Goal: Navigation & Orientation: Find specific page/section

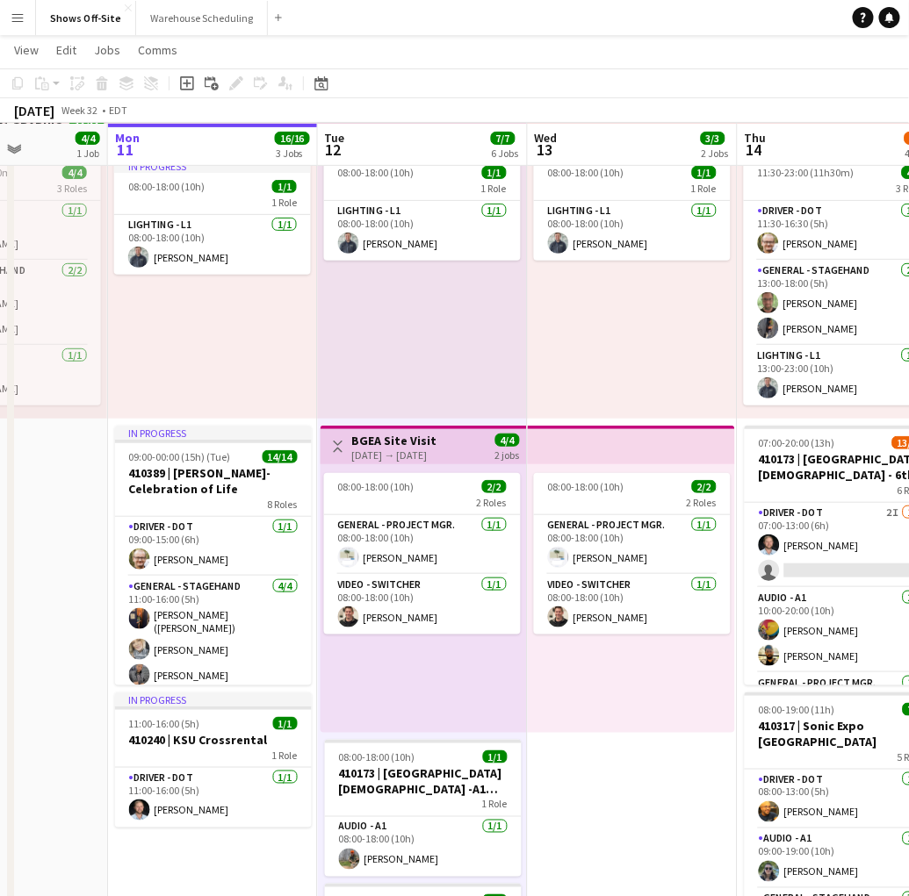
scroll to position [0, 553]
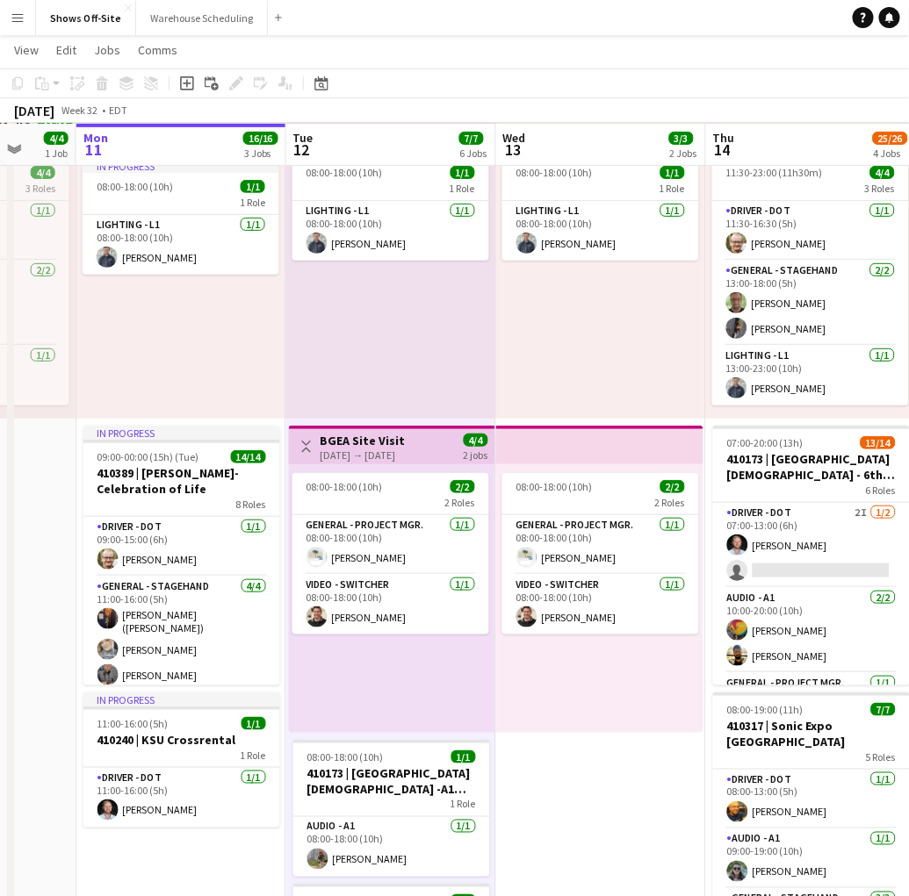
drag, startPoint x: 663, startPoint y: 765, endPoint x: 602, endPoint y: 758, distance: 61.0
click at [602, 758] on app-calendar-viewport "Fri 8 5/5 2 Jobs Sat 9 3/3 1 Job Sun 10 4/4 1 Job Mon 11 16/16 3 Jobs Tue 12 7/…" at bounding box center [454, 662] width 909 height 1373
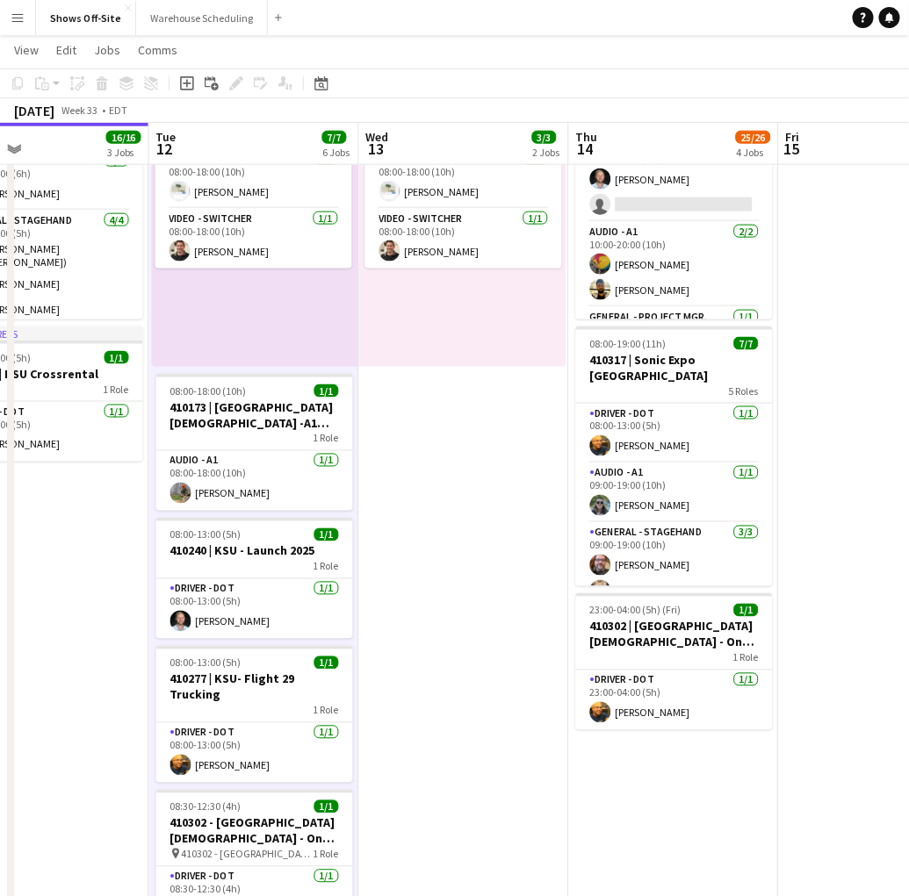
scroll to position [0, 808]
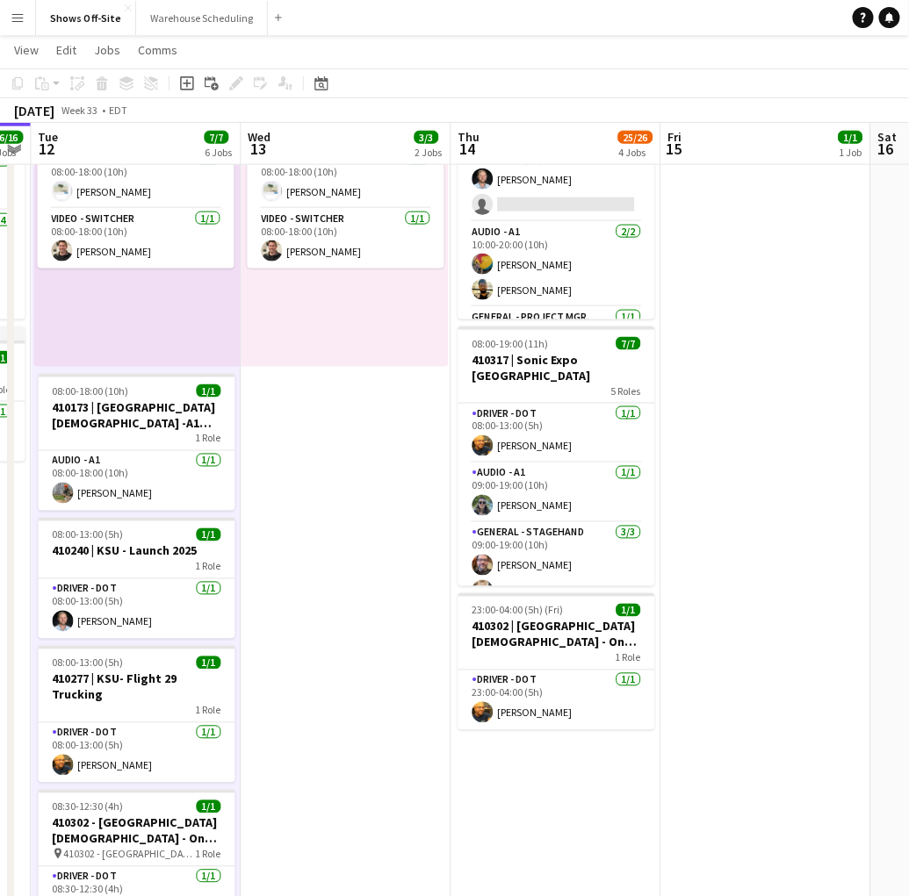
drag, startPoint x: 624, startPoint y: 742, endPoint x: 381, endPoint y: 759, distance: 243.8
click at [381, 759] on app-calendar-viewport "Fri 8 5/5 2 Jobs Sat 9 3/3 1 Job Sun 10 4/4 1 Job Mon 11 16/16 3 Jobs Tue 12 7/…" at bounding box center [454, 296] width 909 height 1373
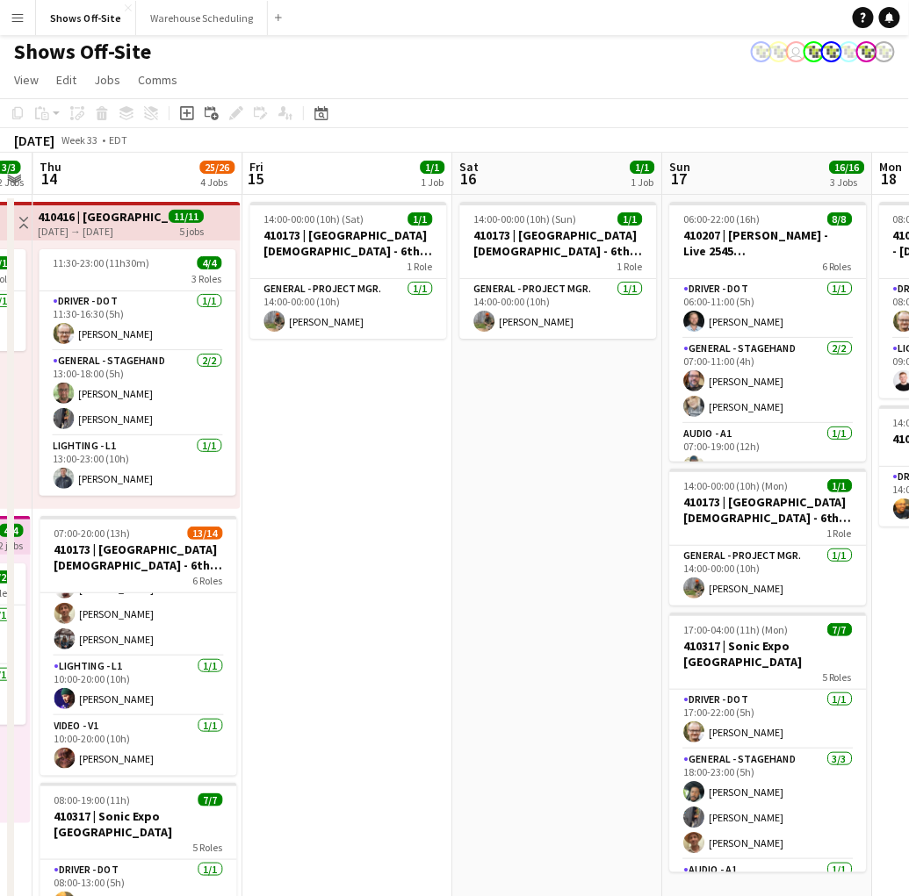
scroll to position [0, 810]
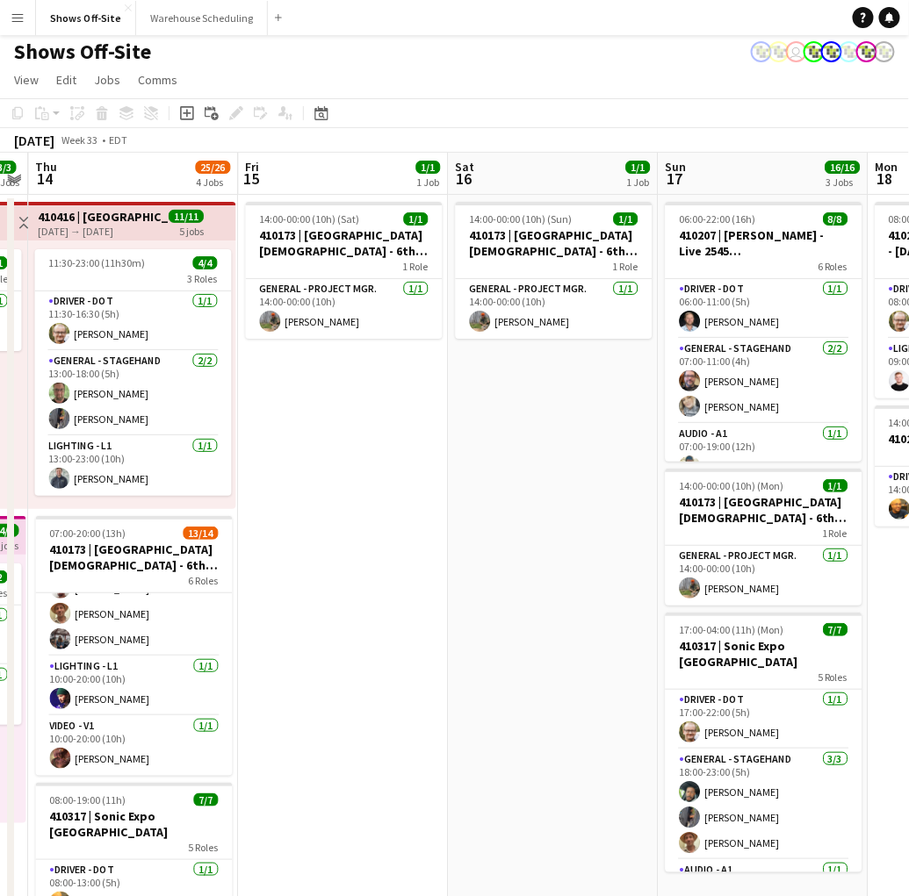
drag, startPoint x: 767, startPoint y: 533, endPoint x: 345, endPoint y: 542, distance: 422.3
click at [345, 542] on app-calendar-viewport "Sun 10 4/4 1 Job Mon 11 16/16 3 Jobs Tue 12 7/7 6 Jobs Wed 13 3/3 2 Jobs Thu 14…" at bounding box center [454, 796] width 909 height 1287
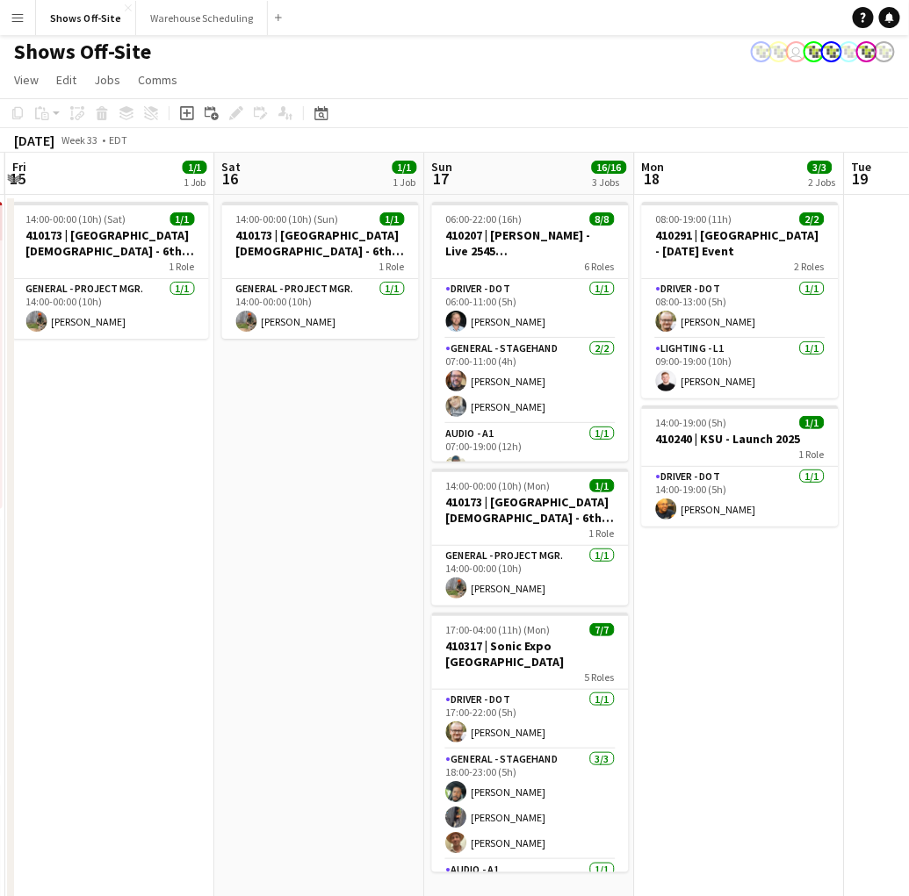
scroll to position [0, 626]
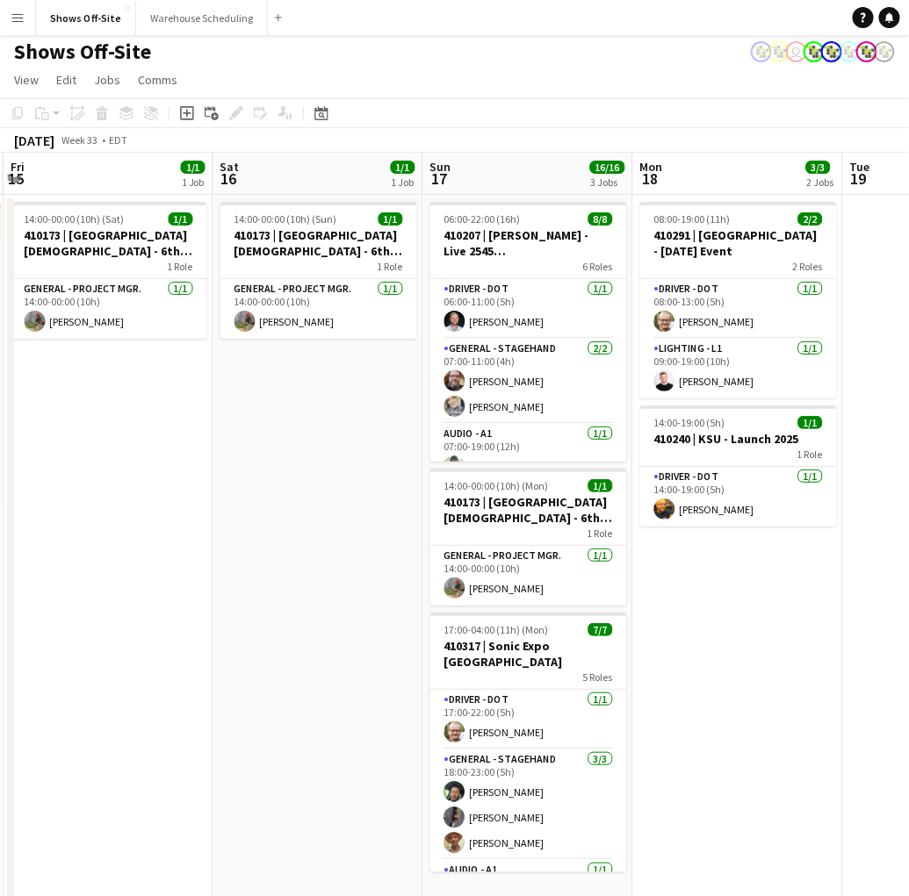
drag, startPoint x: 453, startPoint y: 733, endPoint x: 218, endPoint y: 730, distance: 235.3
click at [218, 730] on app-calendar-viewport "Tue 12 7/7 6 Jobs Wed 13 3/3 2 Jobs Thu 14 25/26 4 Jobs Fri 15 1/1 1 Job Sat 16…" at bounding box center [454, 796] width 909 height 1287
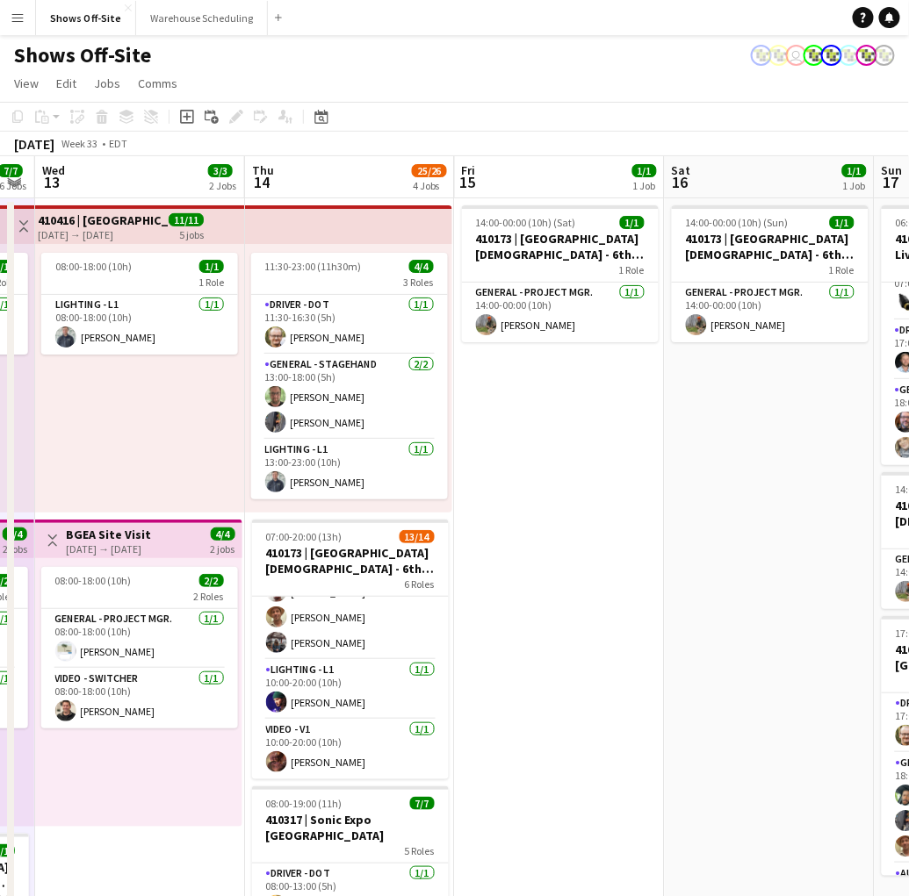
scroll to position [0, 431]
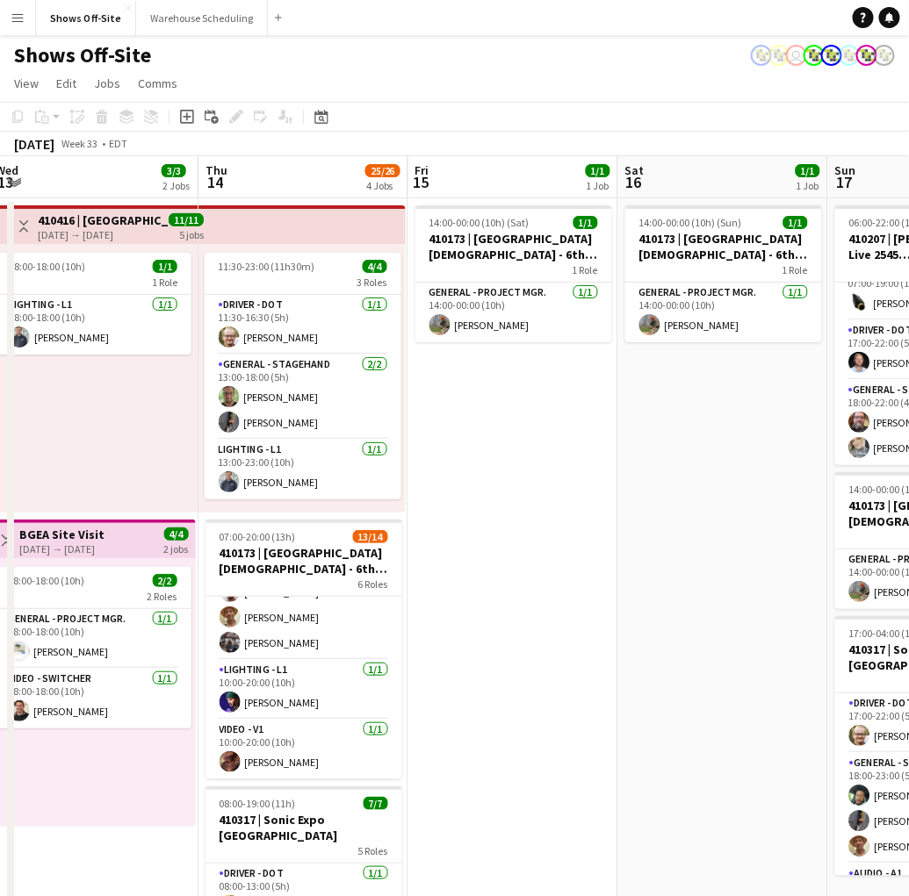
drag, startPoint x: 154, startPoint y: 521, endPoint x: 558, endPoint y: 571, distance: 407.6
click at [558, 571] on app-calendar-viewport "Mon 11 16/16 3 Jobs Tue 12 7/7 6 Jobs Wed 13 3/3 2 Jobs Thu 14 25/26 4 Jobs Fri…" at bounding box center [454, 799] width 909 height 1287
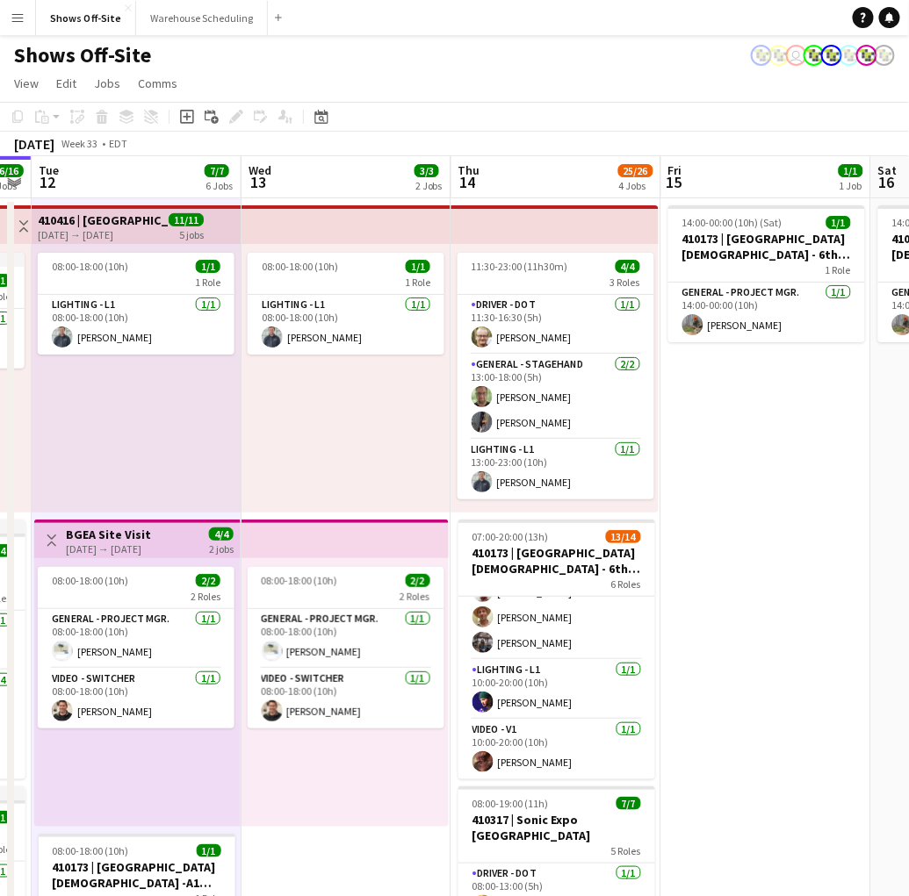
scroll to position [0, 380]
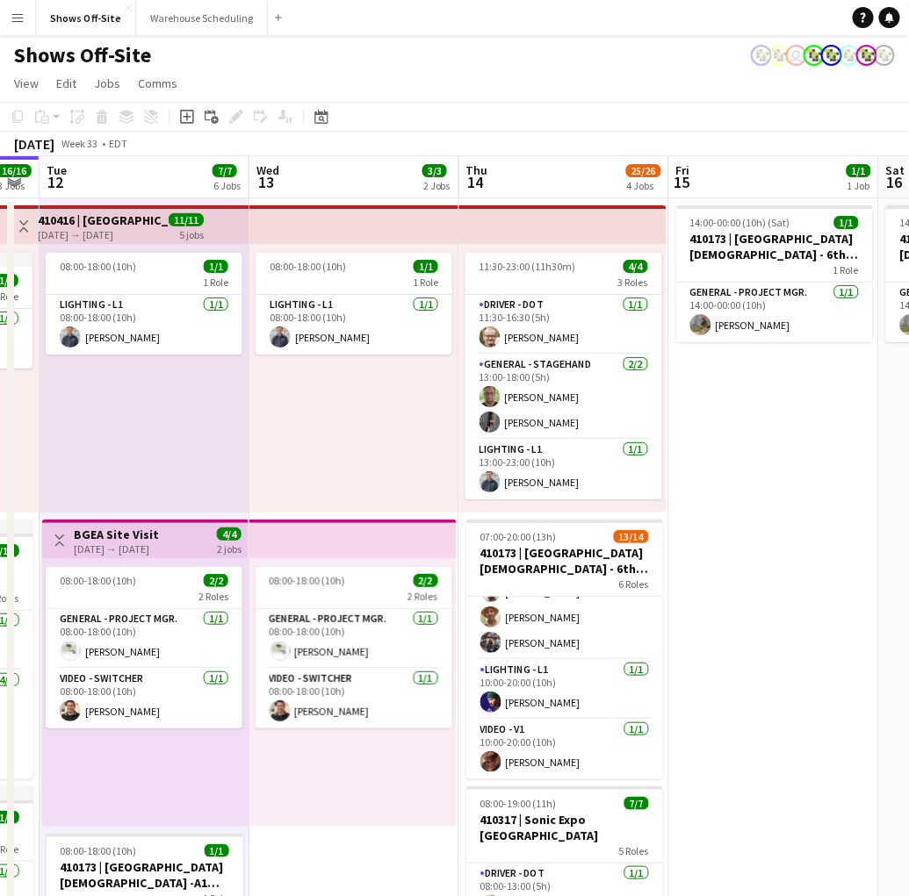
drag, startPoint x: 650, startPoint y: 474, endPoint x: 996, endPoint y: 514, distance: 348.2
click at [908, 514] on html "Menu Boards Boards Boards All jobs Status Workforce Workforce My Workforce Recr…" at bounding box center [454, 721] width 909 height 1443
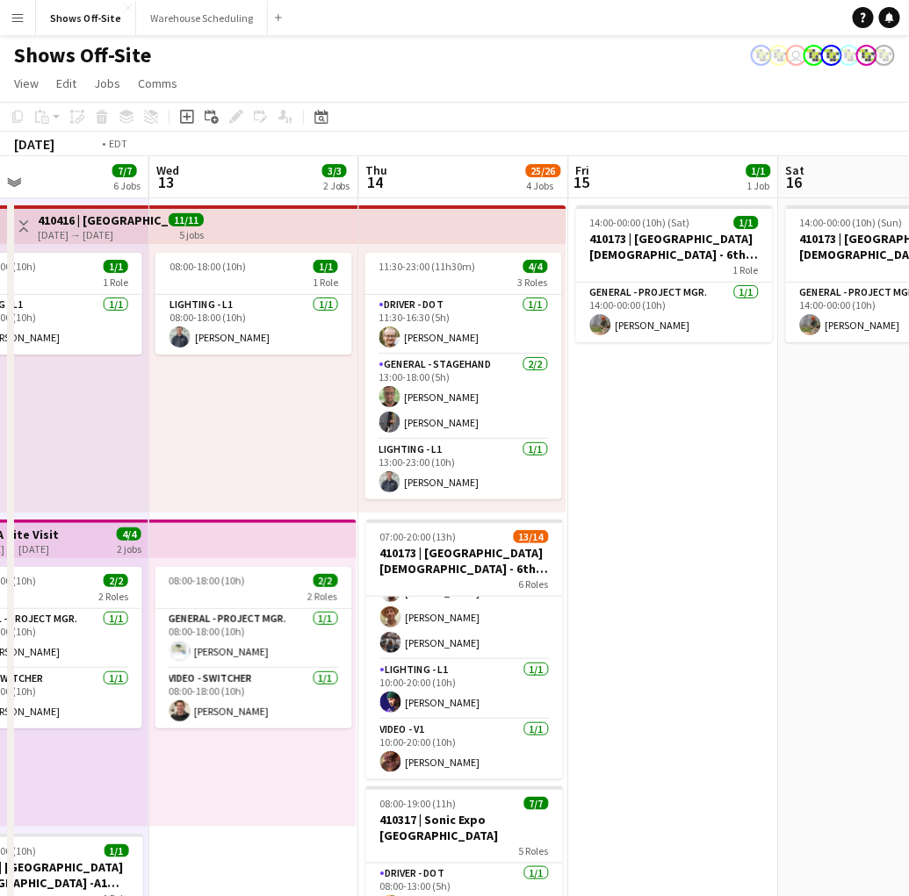
scroll to position [0, 382]
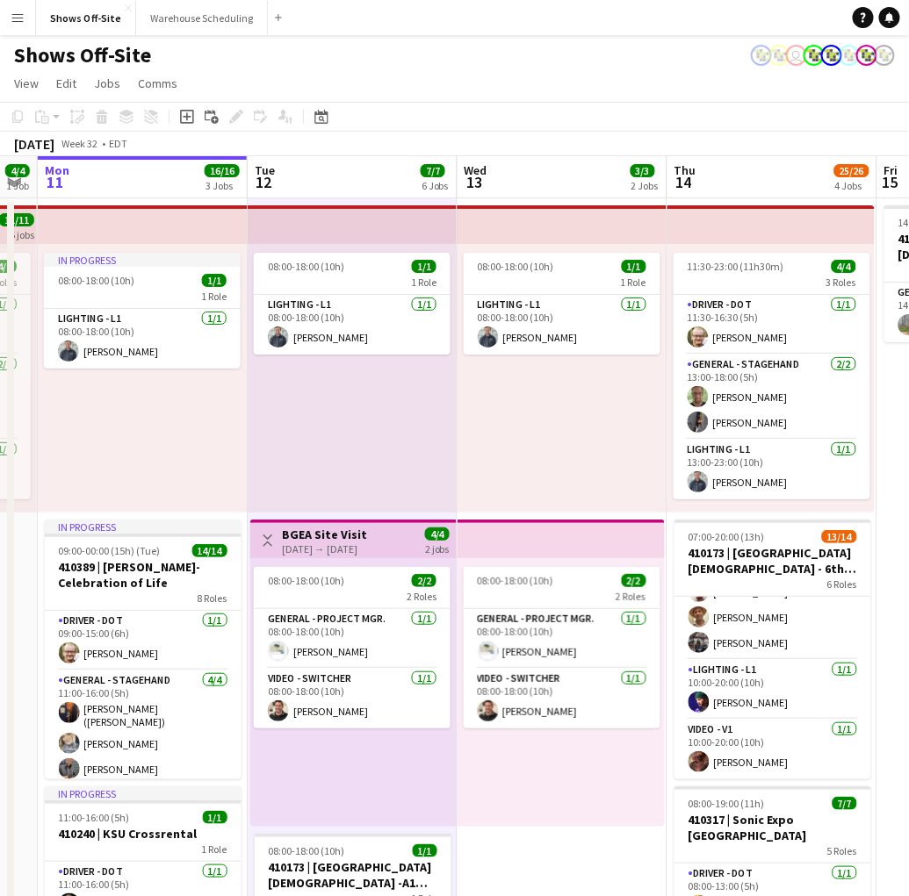
drag, startPoint x: 729, startPoint y: 499, endPoint x: 940, endPoint y: 511, distance: 211.0
click at [908, 511] on html "Menu Boards Boards Boards All jobs Status Workforce Workforce My Workforce Recr…" at bounding box center [454, 721] width 909 height 1443
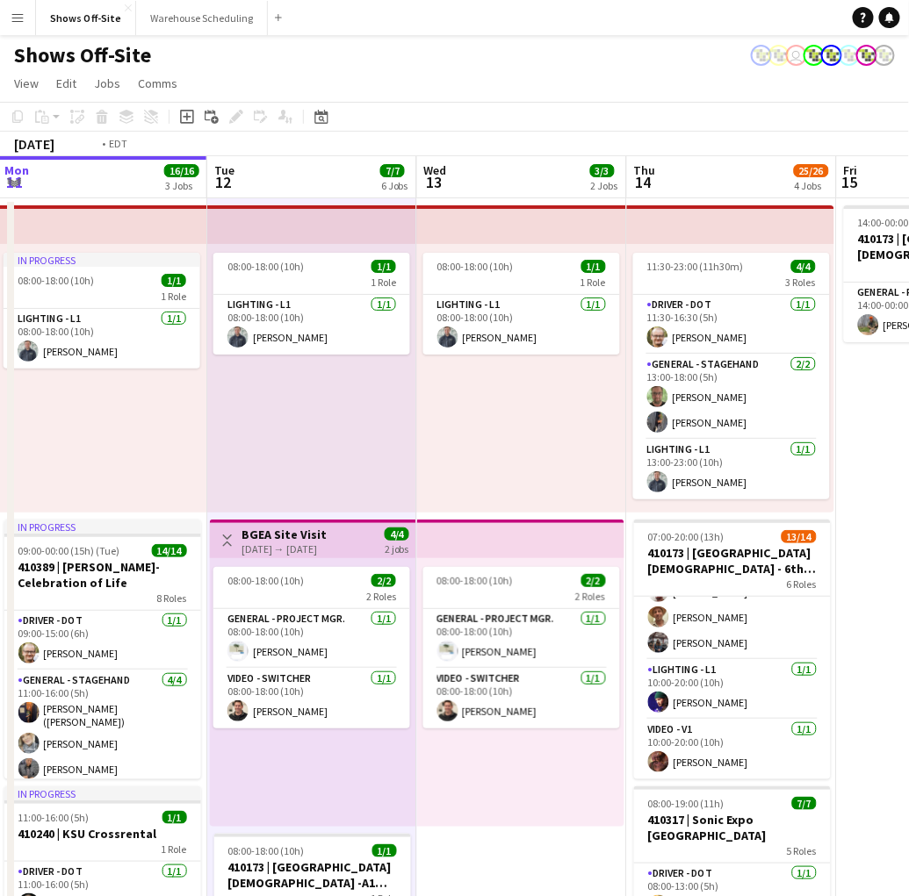
scroll to position [0, 435]
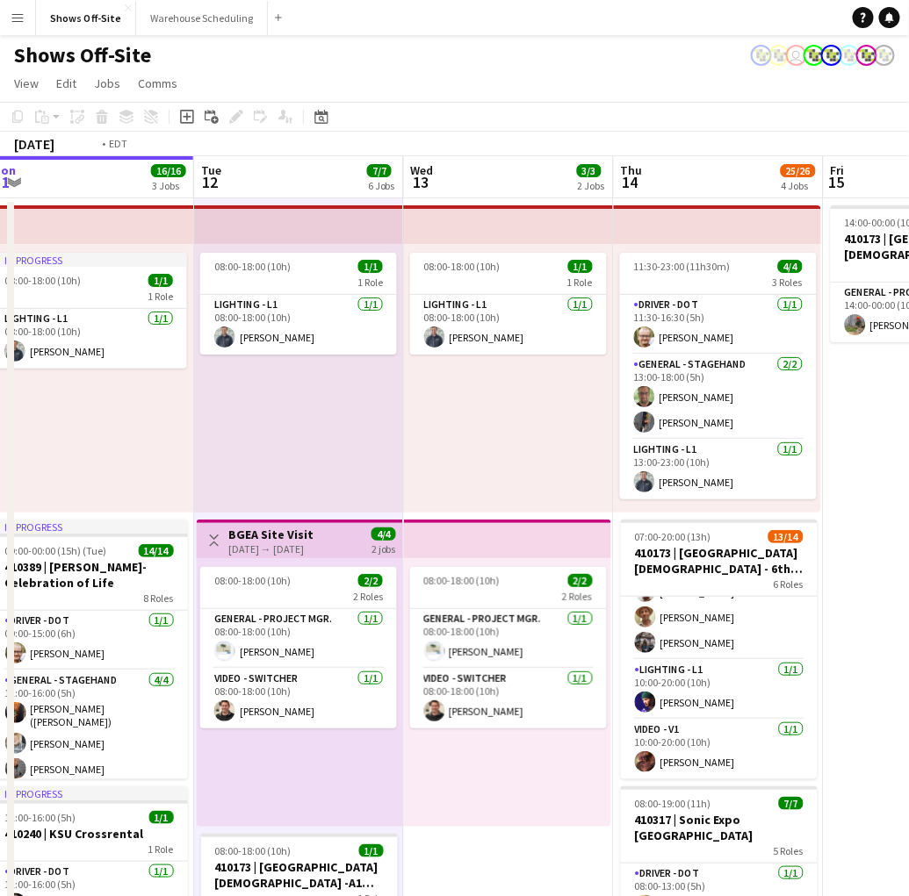
drag, startPoint x: 485, startPoint y: 435, endPoint x: 465, endPoint y: 431, distance: 20.5
click at [463, 432] on app-calendar-viewport "Sat 9 3/3 1 Job Sun 10 4/4 1 Job Mon 11 16/16 3 Jobs Tue 12 7/7 6 Jobs Wed 13 3…" at bounding box center [454, 799] width 909 height 1287
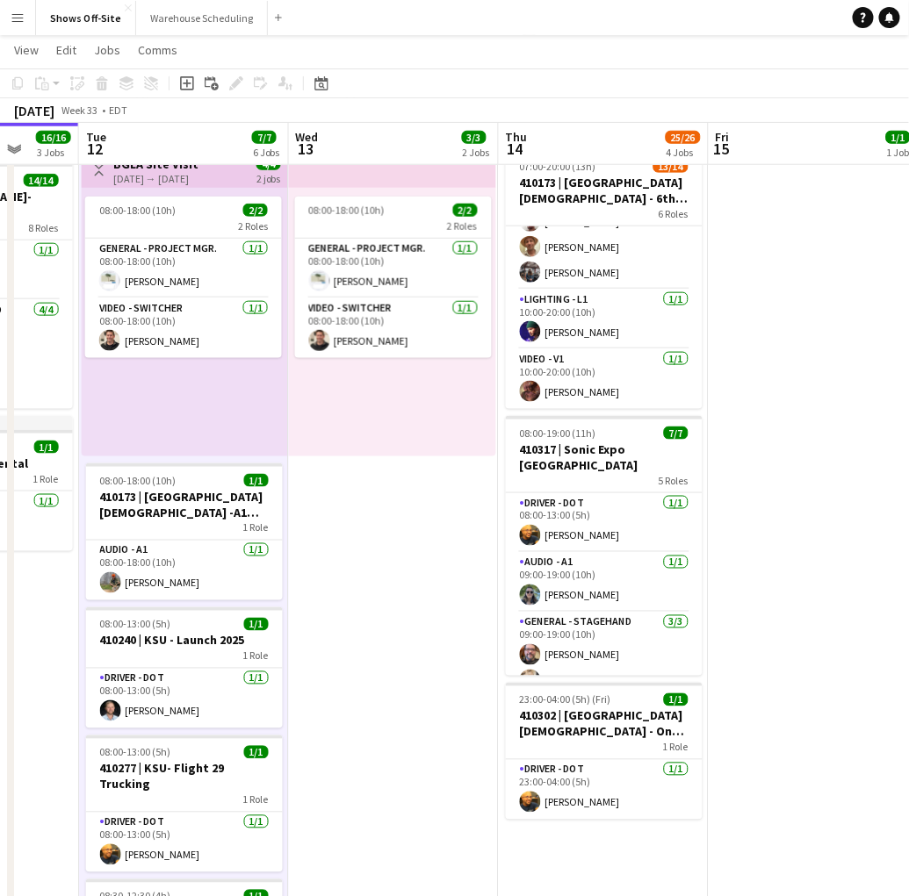
scroll to position [0, 546]
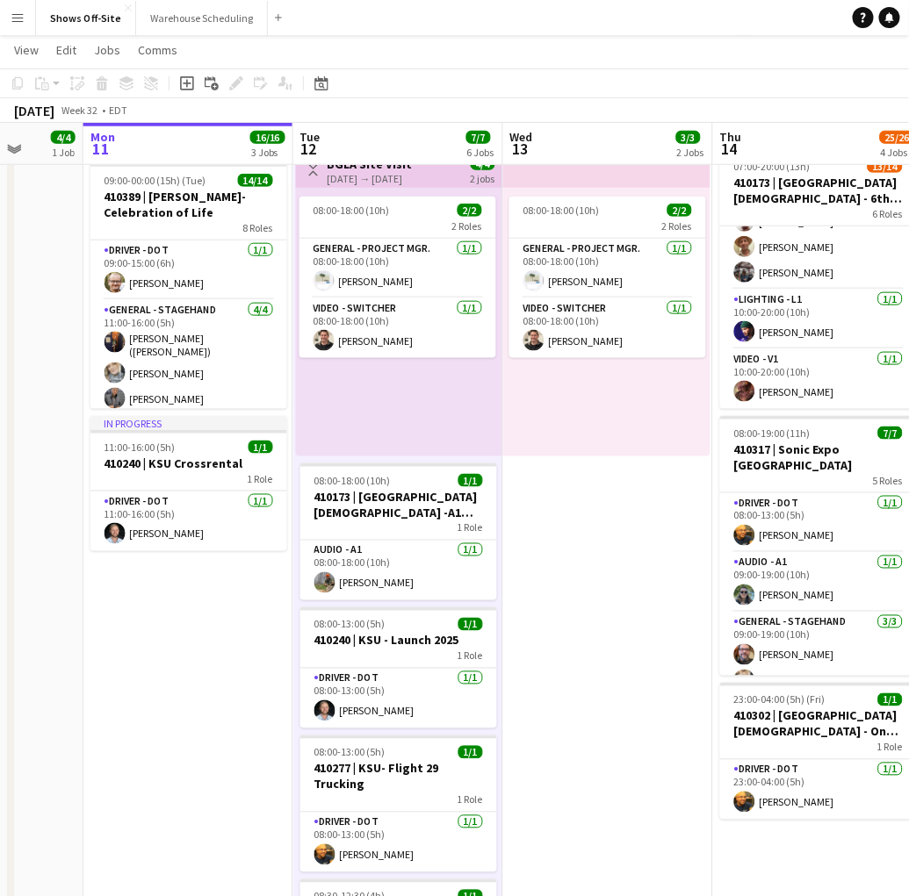
drag, startPoint x: 553, startPoint y: 541, endPoint x: 594, endPoint y: 543, distance: 41.3
click at [594, 543] on app-calendar-viewport "Fri 8 5/5 2 Jobs Sat 9 3/3 1 Job Sun 10 4/4 1 Job Mon 11 16/16 3 Jobs Tue 12 7/…" at bounding box center [454, 386] width 909 height 1373
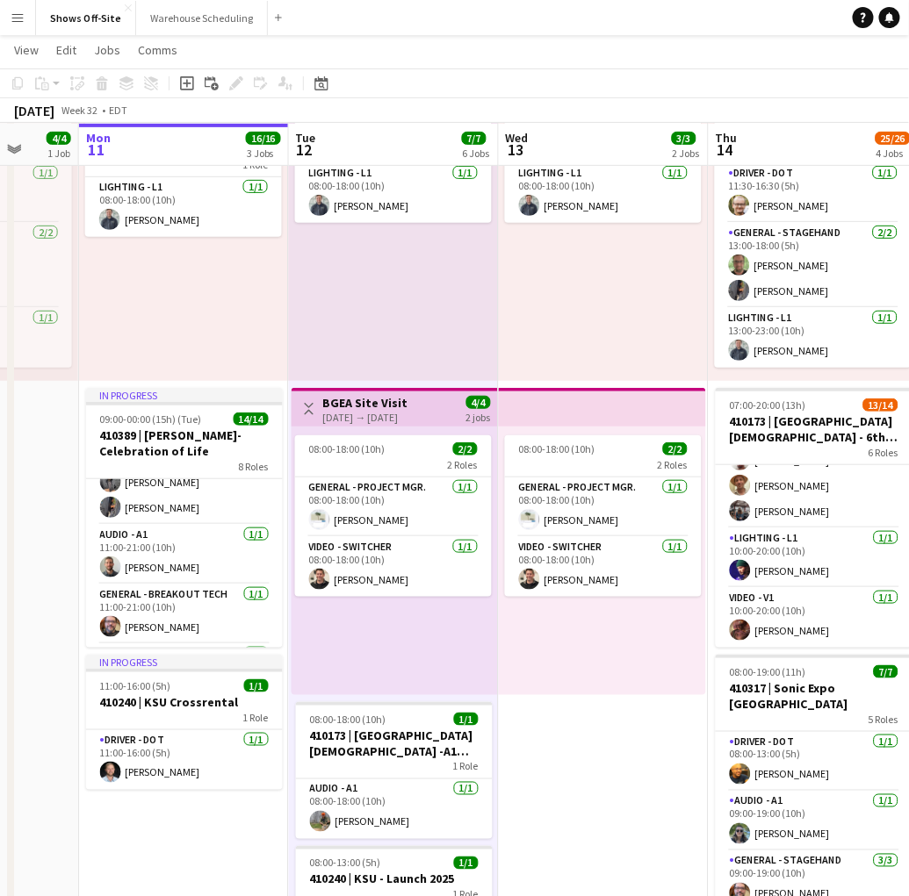
scroll to position [0, 553]
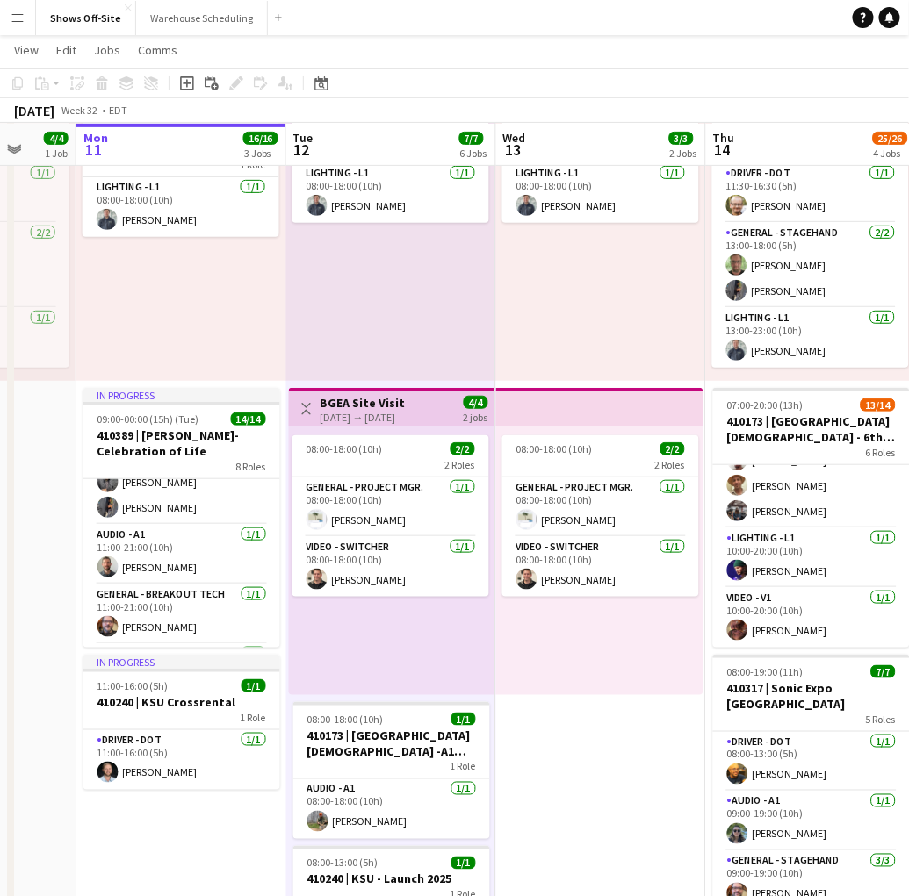
drag, startPoint x: 614, startPoint y: 803, endPoint x: 607, endPoint y: 595, distance: 208.2
click at [607, 595] on app-calendar-viewport "Fri 8 5/5 2 Jobs Sat 9 3/3 1 Job Sun 10 4/4 1 Job Mon 11 16/16 3 Jobs Tue 12 7/…" at bounding box center [454, 625] width 909 height 1373
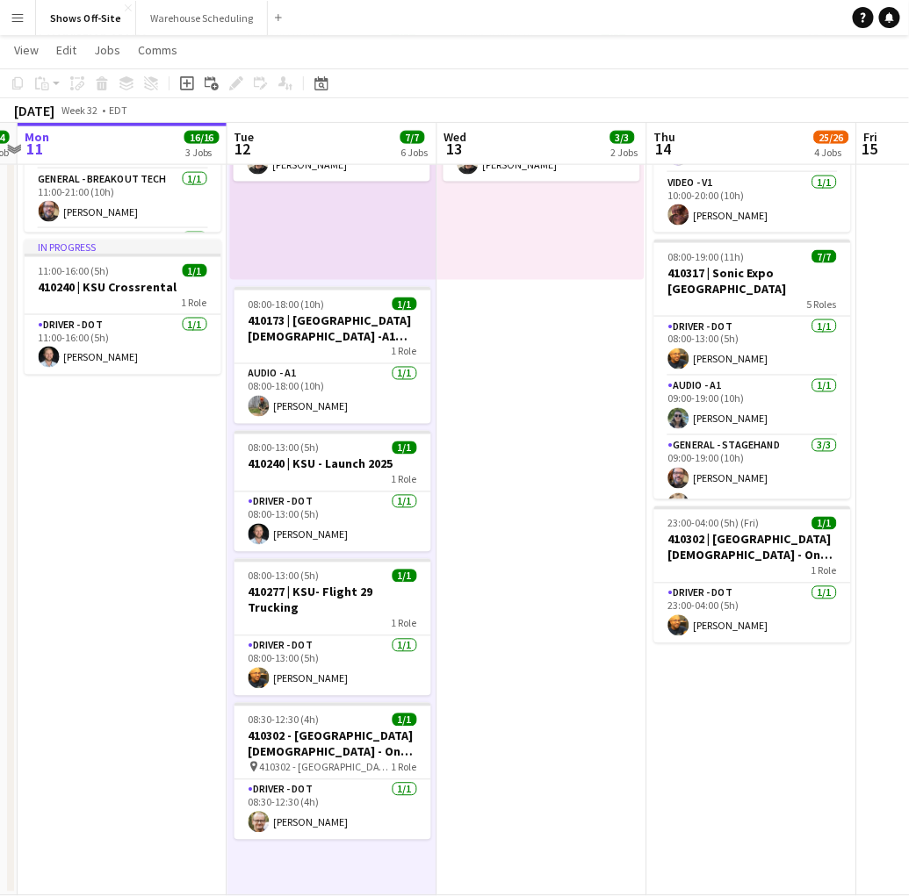
scroll to position [0, 635]
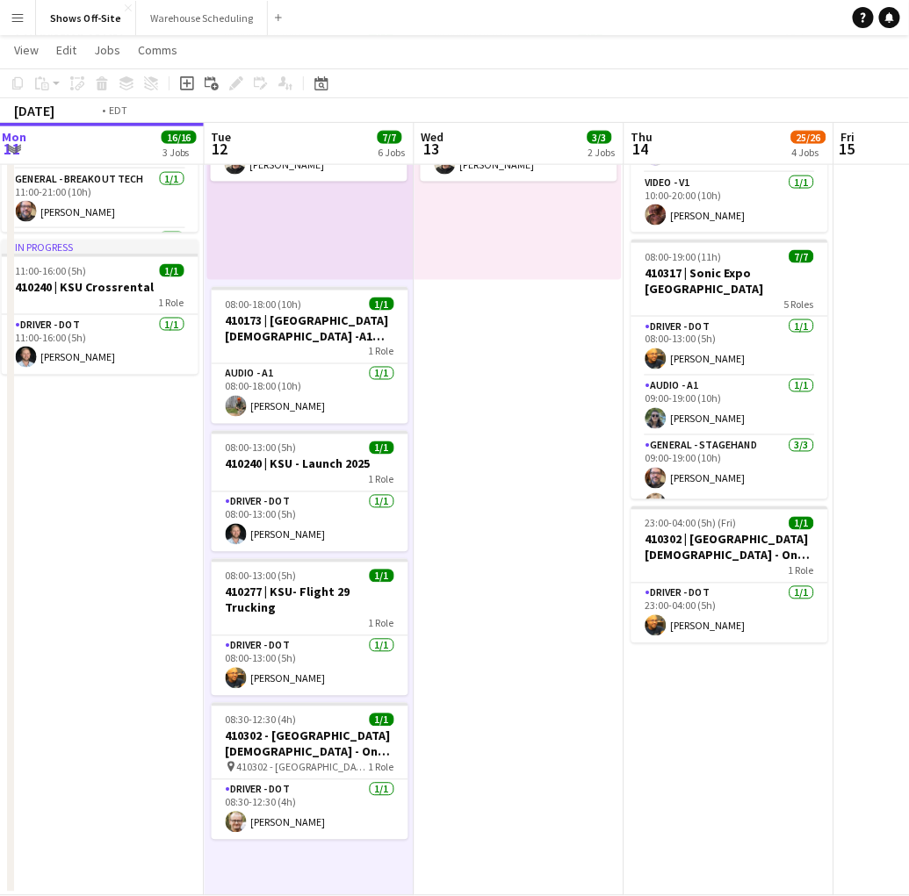
drag, startPoint x: 614, startPoint y: 707, endPoint x: 539, endPoint y: 714, distance: 74.9
click at [539, 714] on app-calendar-viewport "Fri 8 5/5 2 Jobs Sat 9 3/3 1 Job Sun 10 4/4 1 Job Mon 11 16/16 3 Jobs Tue 12 7/…" at bounding box center [454, 209] width 909 height 1373
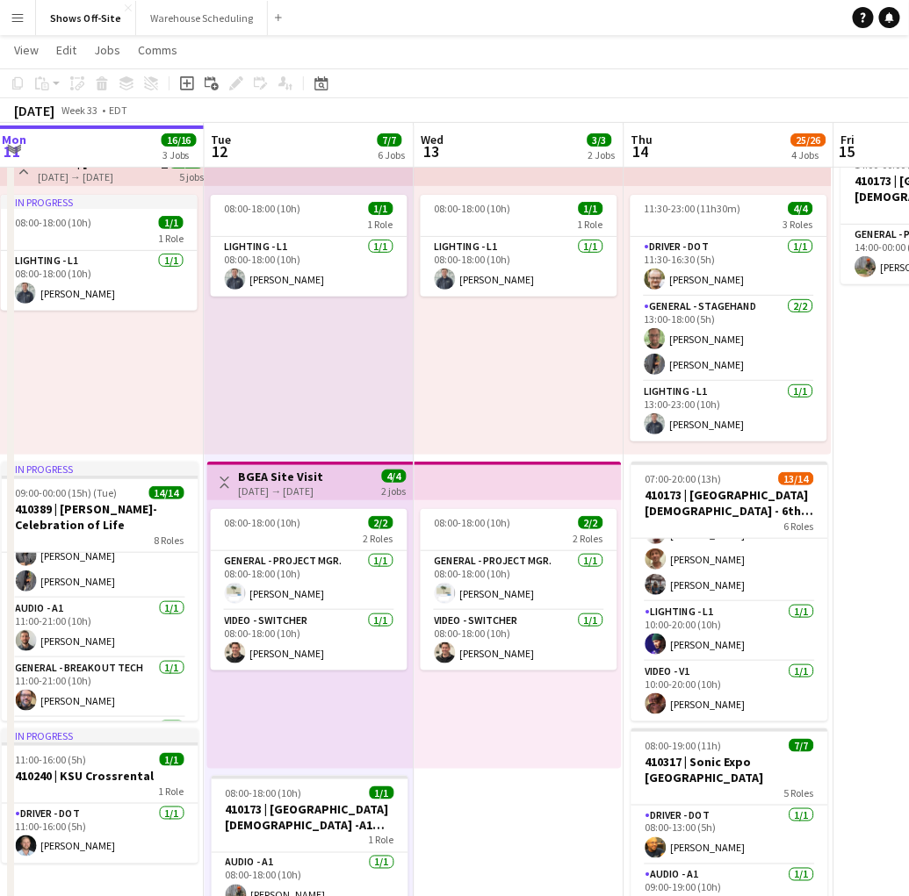
scroll to position [474, 0]
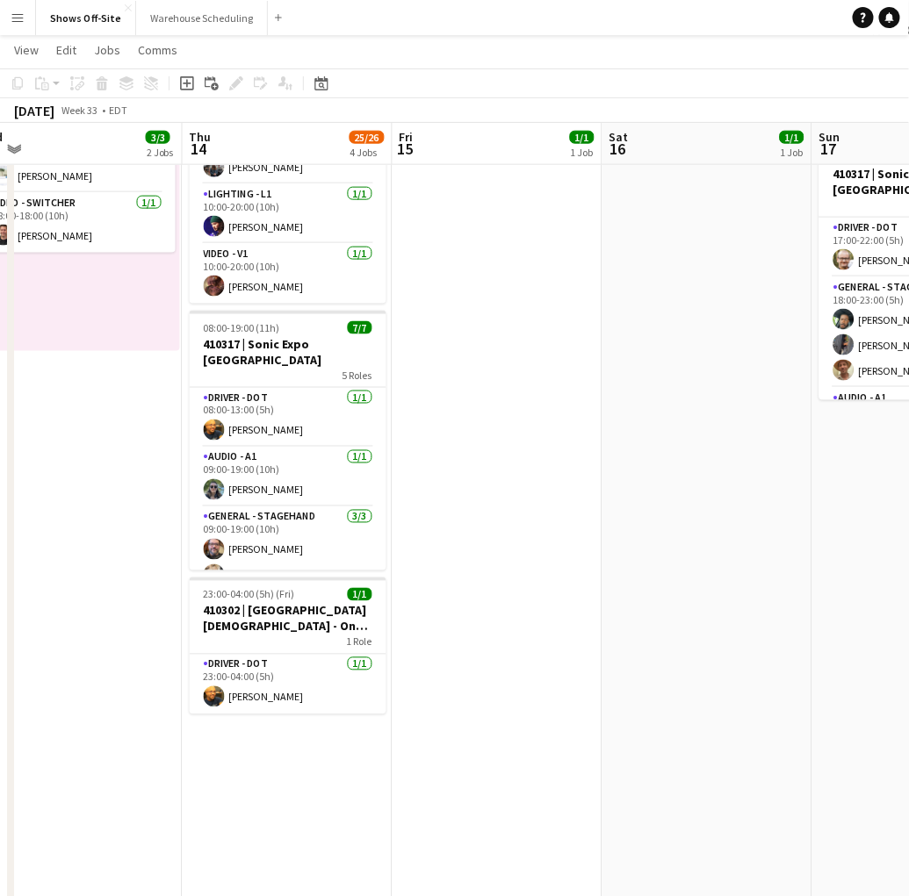
drag, startPoint x: 554, startPoint y: 615, endPoint x: 117, endPoint y: 605, distance: 437.3
click at [117, 605] on app-calendar-viewport "Sun 10 4/4 1 Job Mon 11 16/16 3 Jobs Tue 12 7/7 6 Jobs Wed 13 3/3 2 Jobs Thu 14…" at bounding box center [454, 280] width 909 height 1373
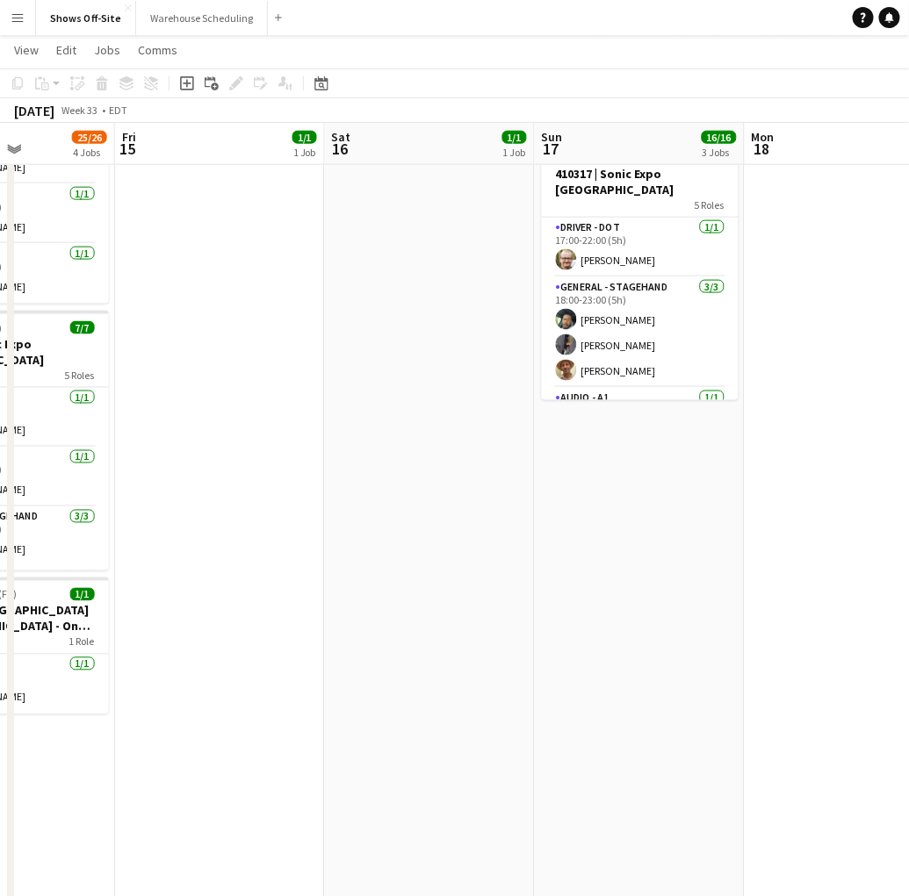
scroll to position [0, 520]
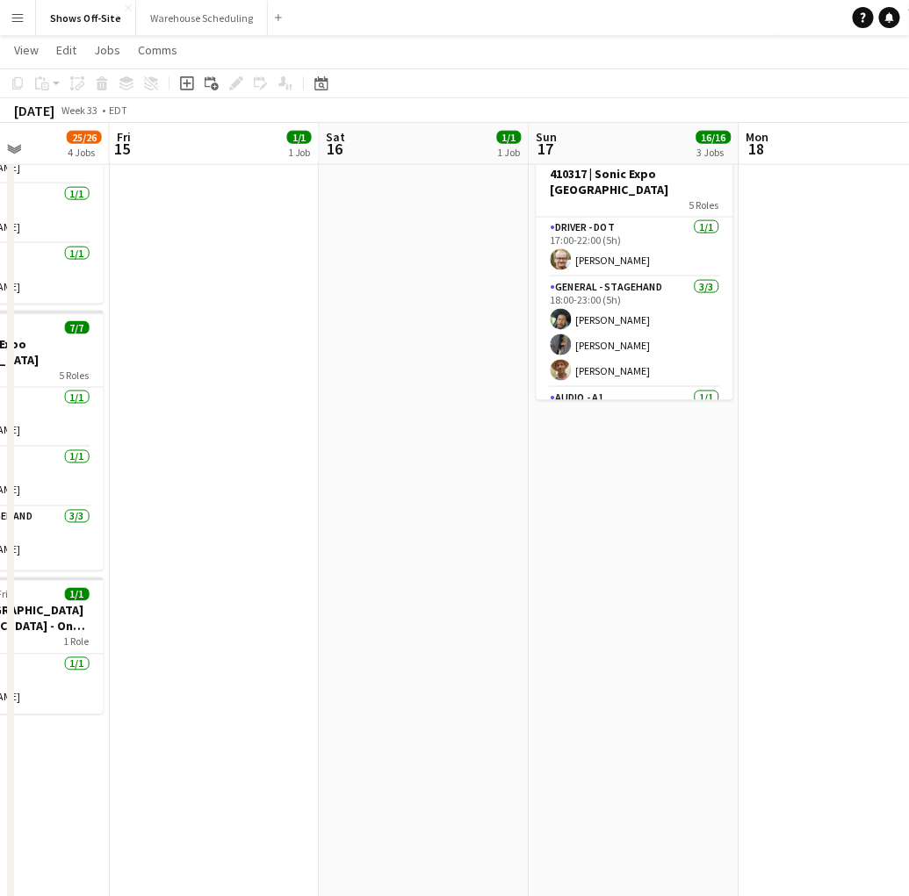
drag, startPoint x: 754, startPoint y: 472, endPoint x: 470, endPoint y: 477, distance: 284.4
click at [470, 477] on app-calendar-viewport "Tue 12 7/7 6 Jobs Wed 13 3/3 2 Jobs Thu 14 25/26 4 Jobs Fri 15 1/1 1 Job Sat 16…" at bounding box center [454, 280] width 909 height 1373
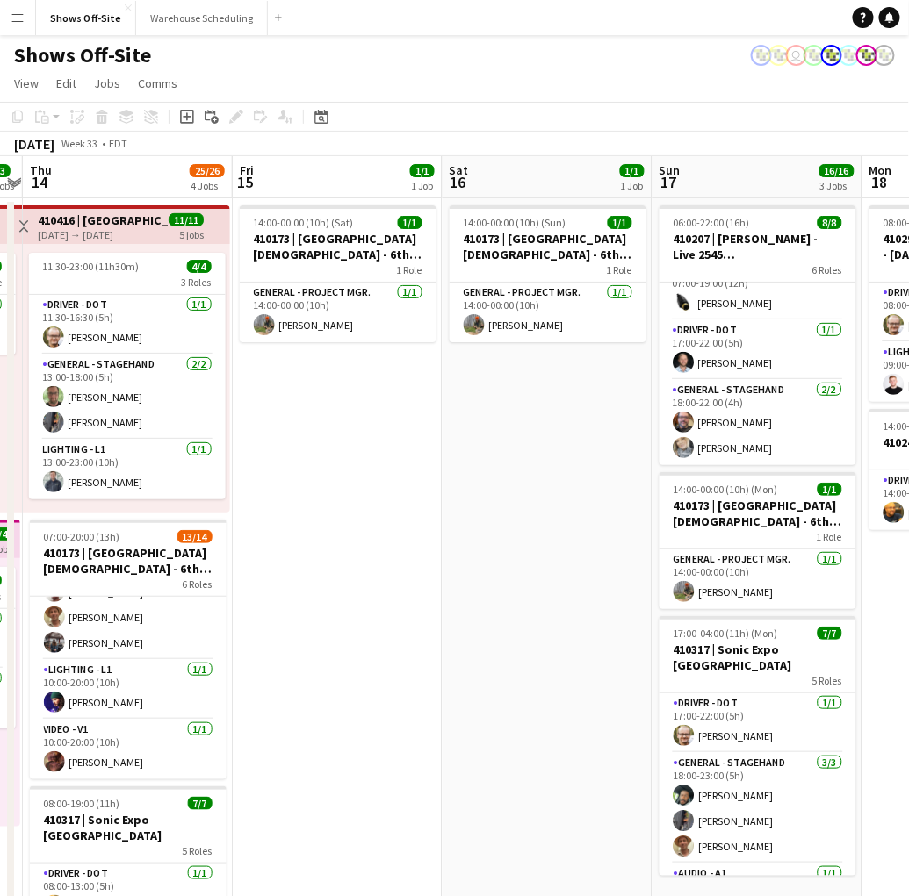
scroll to position [0, 398]
drag, startPoint x: 258, startPoint y: 557, endPoint x: 380, endPoint y: 559, distance: 122.0
click at [380, 559] on app-calendar-viewport "Tue 12 7/7 6 Jobs Wed 13 3/3 2 Jobs Thu 14 25/26 4 Jobs Fri 15 1/1 1 Job Sat 16…" at bounding box center [454, 799] width 909 height 1287
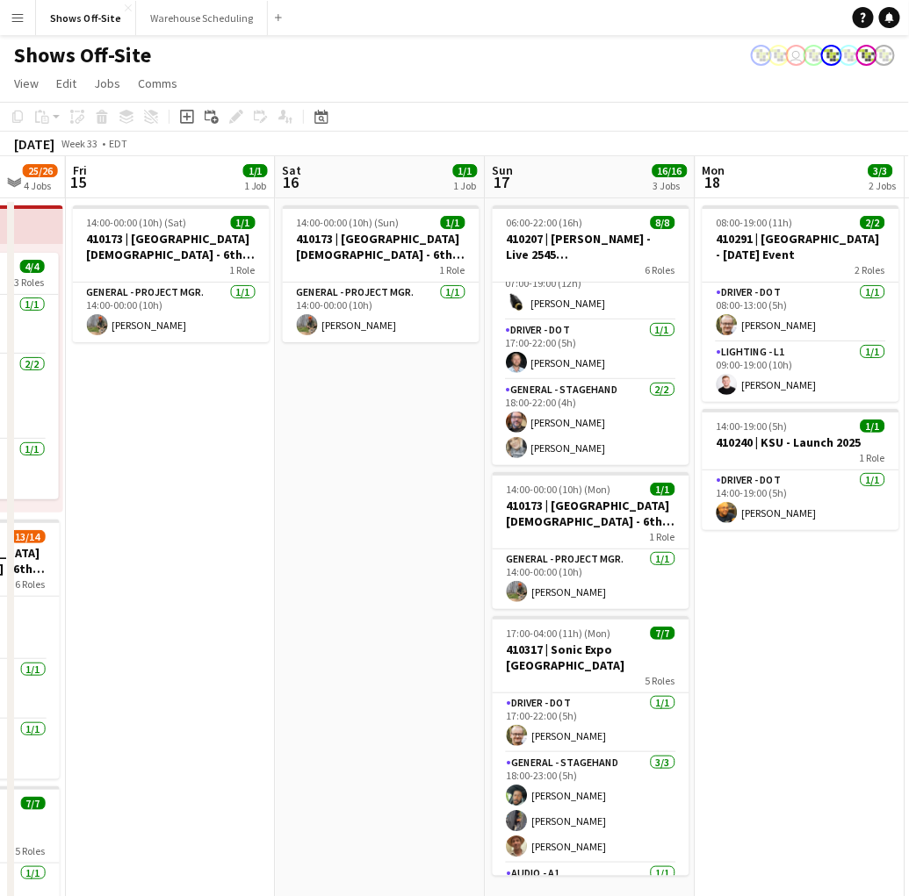
scroll to position [0, 655]
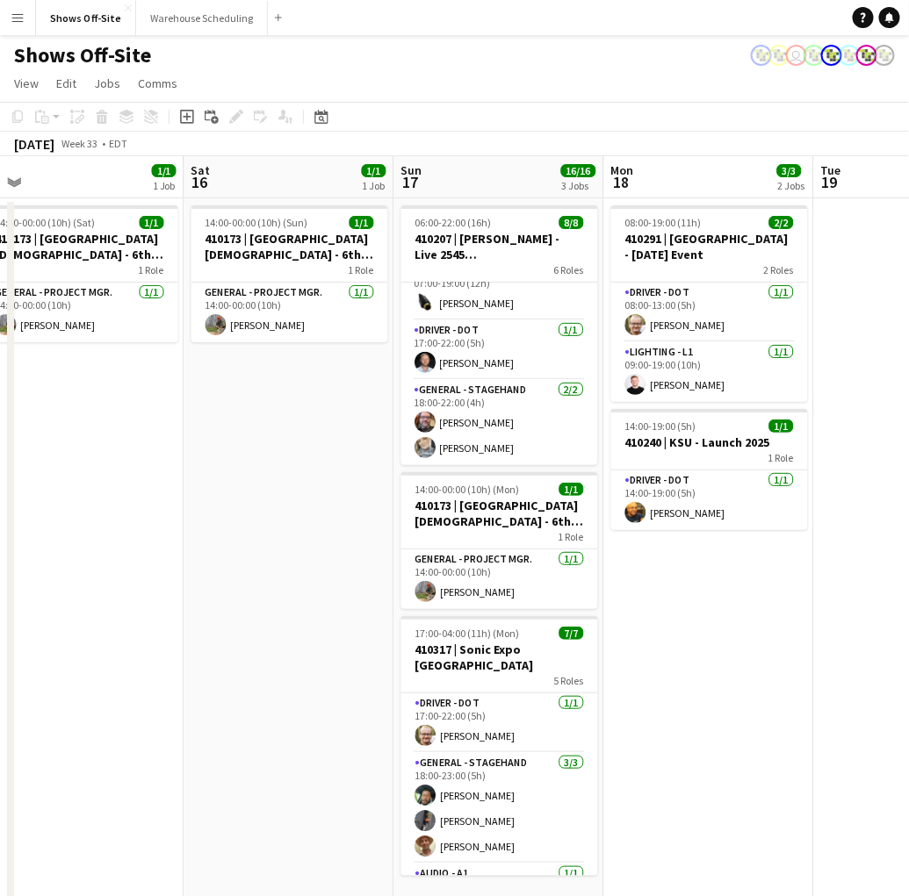
drag, startPoint x: 618, startPoint y: 604, endPoint x: 361, endPoint y: 616, distance: 257.5
click at [361, 616] on app-calendar-viewport "Tue 12 7/7 6 Jobs Wed 13 3/3 2 Jobs Thu 14 25/26 4 Jobs Fri 15 1/1 1 Job Sat 16…" at bounding box center [454, 799] width 909 height 1287
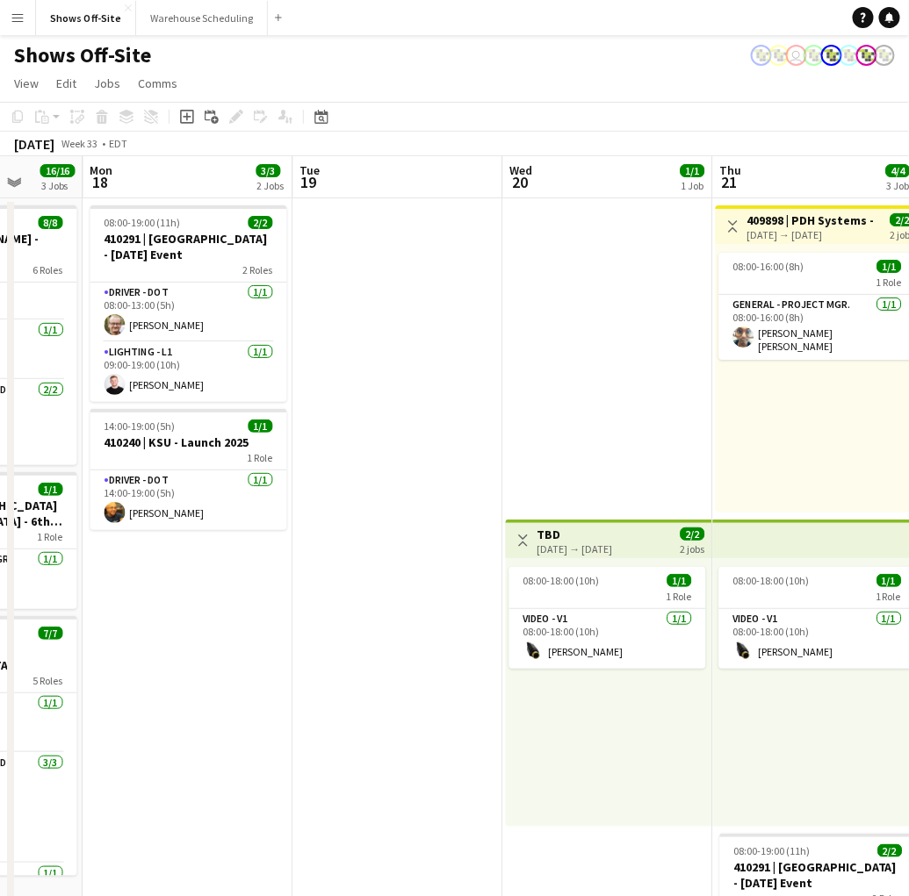
scroll to position [0, 495]
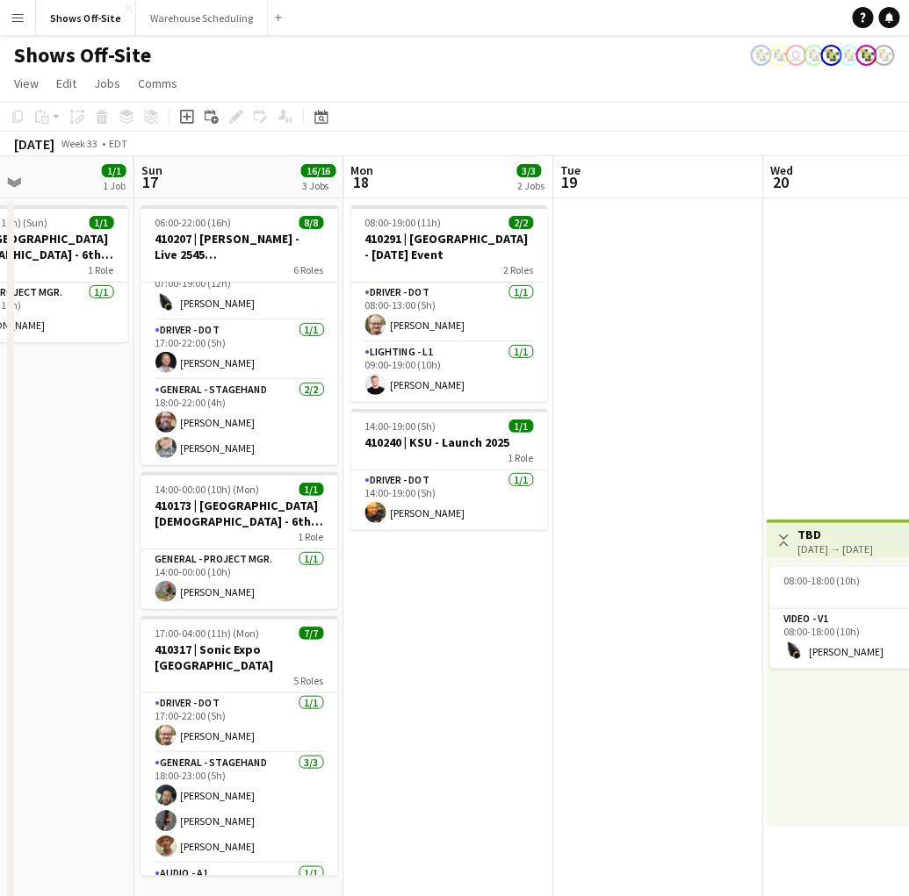
drag, startPoint x: 190, startPoint y: 535, endPoint x: 124, endPoint y: 531, distance: 66.0
click at [0, 539] on html "Menu Boards Boards Boards All jobs Status Workforce Workforce My Workforce Recr…" at bounding box center [454, 721] width 909 height 1443
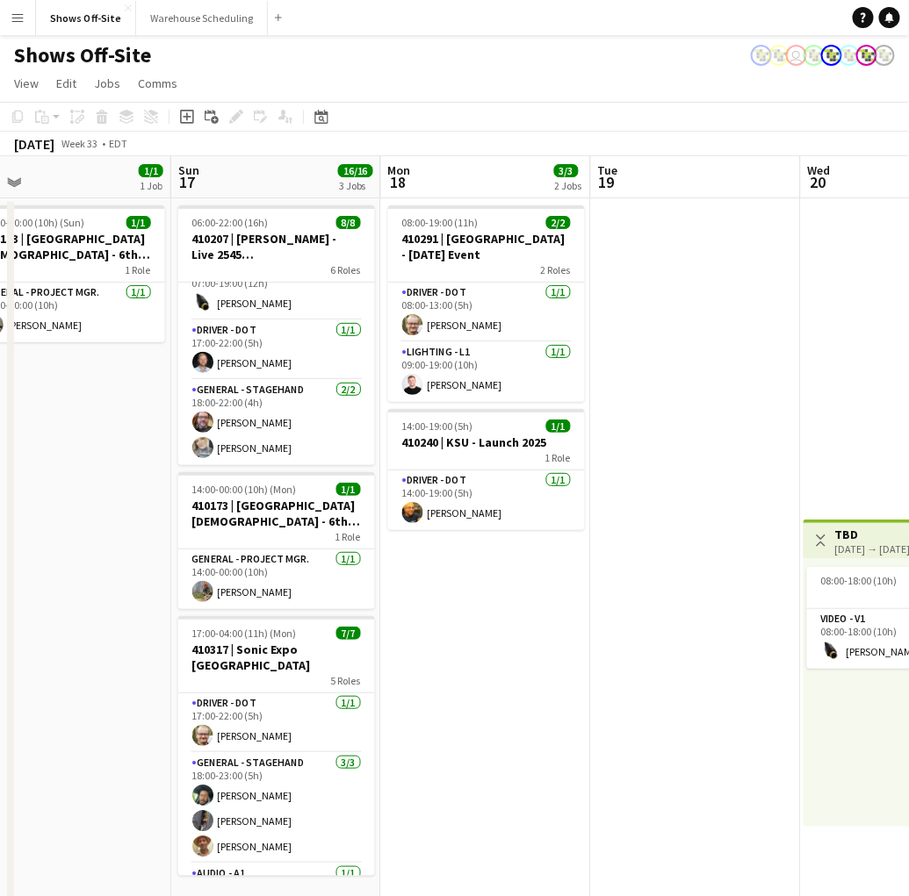
scroll to position [0, 449]
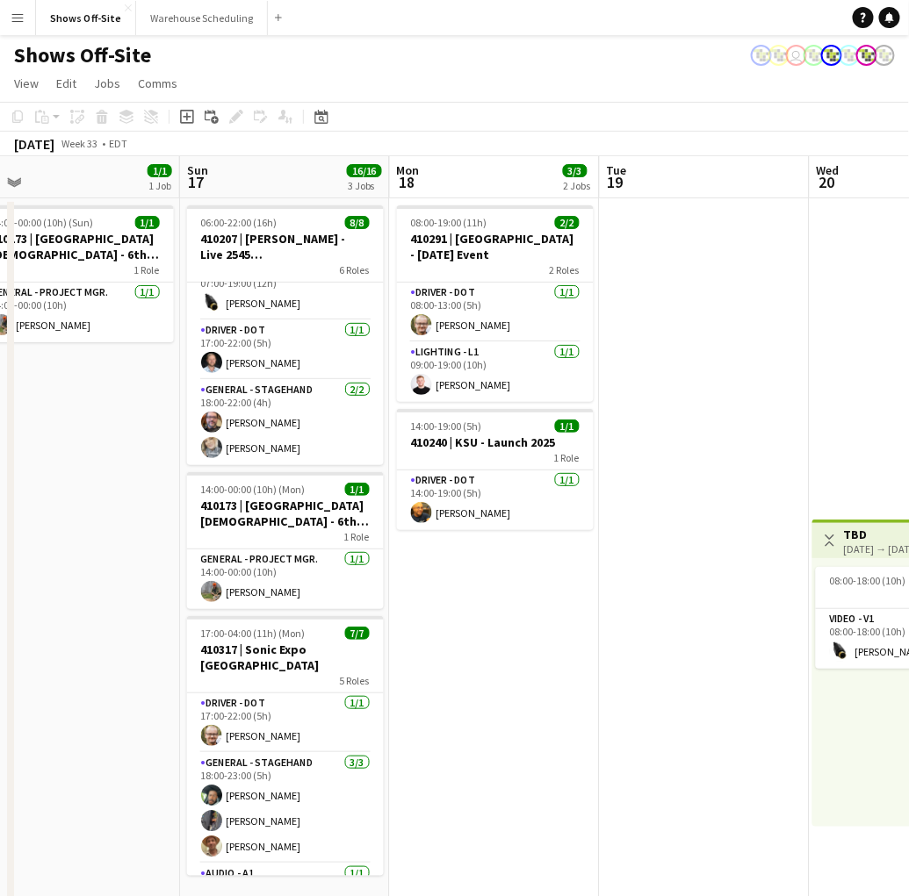
drag, startPoint x: 657, startPoint y: 446, endPoint x: 702, endPoint y: 444, distance: 45.7
click at [702, 444] on app-calendar-viewport "Thu 14 25/26 4 Jobs Fri 15 1/1 1 Job Sat 16 1/1 1 Job Sun 17 16/16 3 Jobs Mon 1…" at bounding box center [454, 799] width 909 height 1287
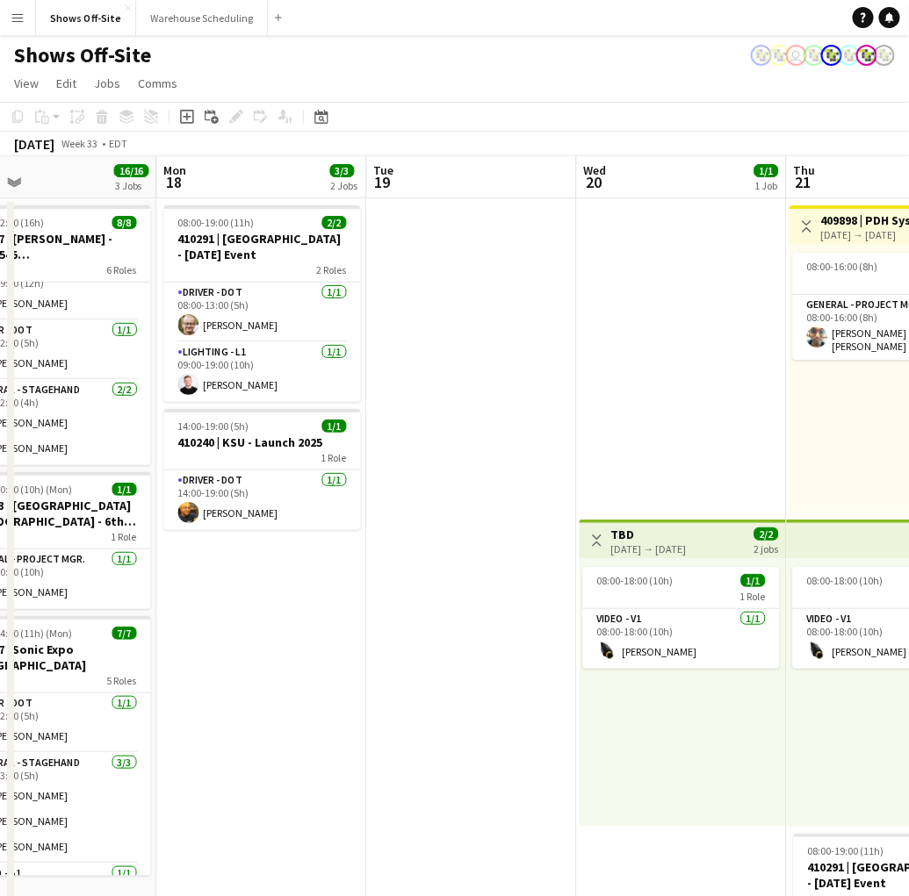
scroll to position [0, 685]
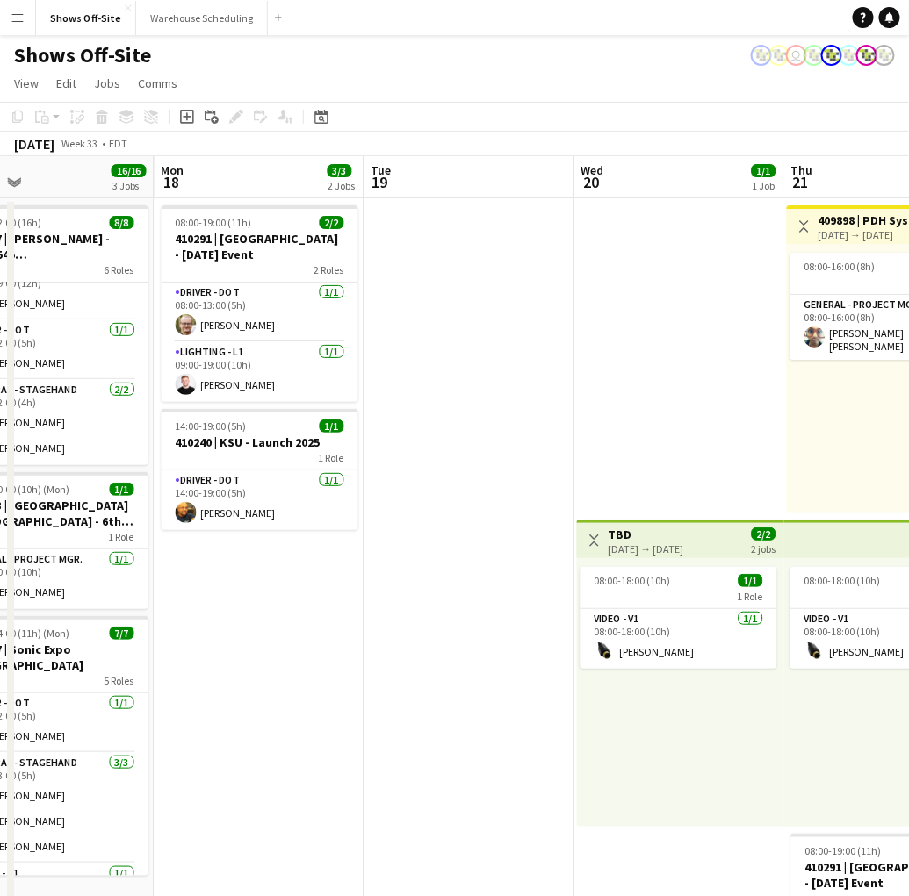
drag, startPoint x: 652, startPoint y: 640, endPoint x: 417, endPoint y: 652, distance: 235.6
click at [417, 652] on app-calendar-viewport "Thu 14 25/26 4 Jobs Fri 15 1/1 1 Job Sat 16 1/1 1 Job Sun 17 16/16 3 Jobs Mon 1…" at bounding box center [454, 799] width 909 height 1287
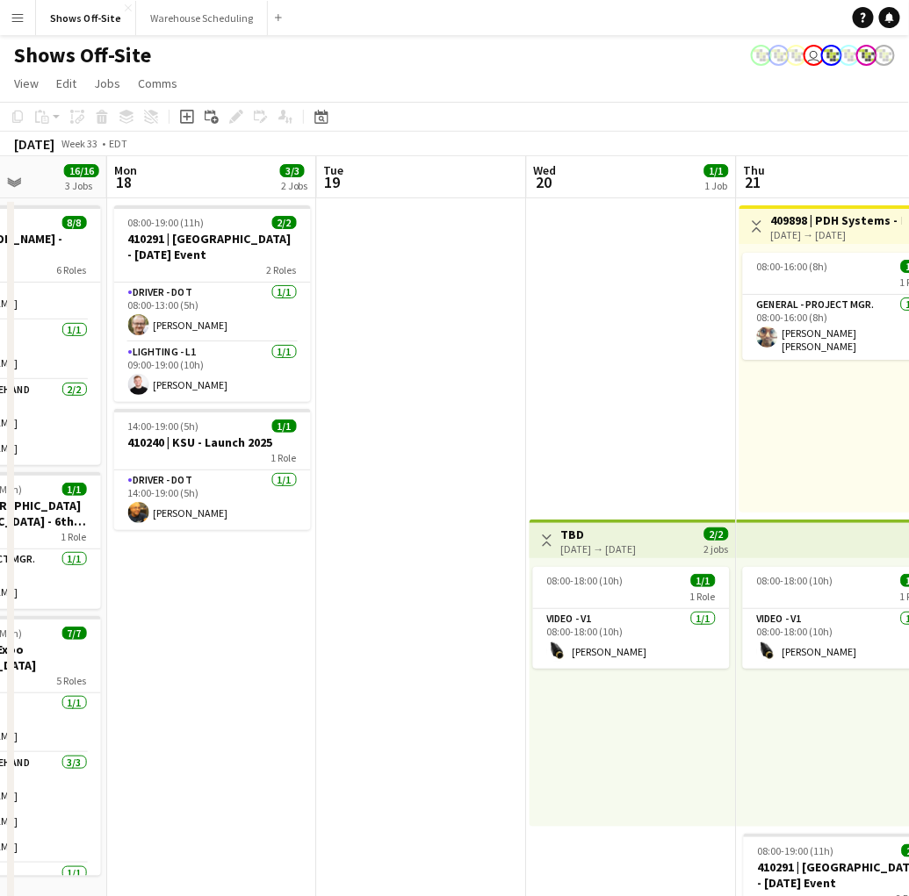
scroll to position [0, 515]
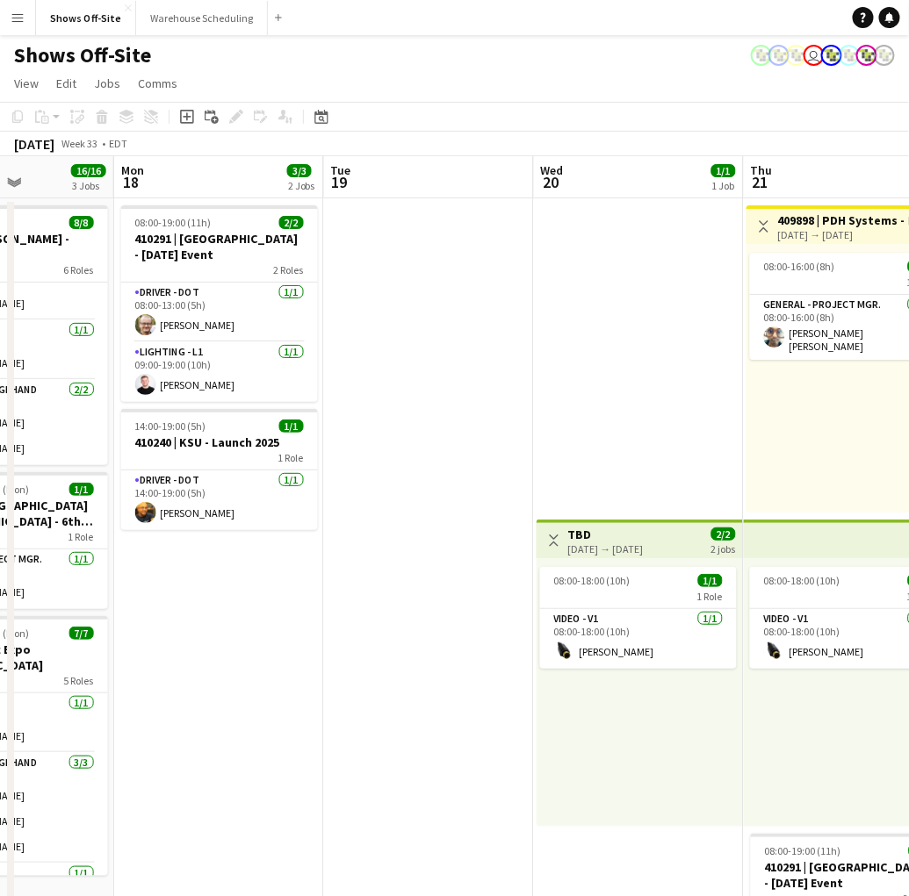
drag, startPoint x: 544, startPoint y: 508, endPoint x: 503, endPoint y: 522, distance: 43.6
click at [503, 522] on app-calendar-viewport "Fri 15 1/1 1 Job Sat 16 1/1 1 Job Sun 17 16/16 3 Jobs Mon 18 3/3 2 Jobs Tue 19 …" at bounding box center [454, 799] width 909 height 1287
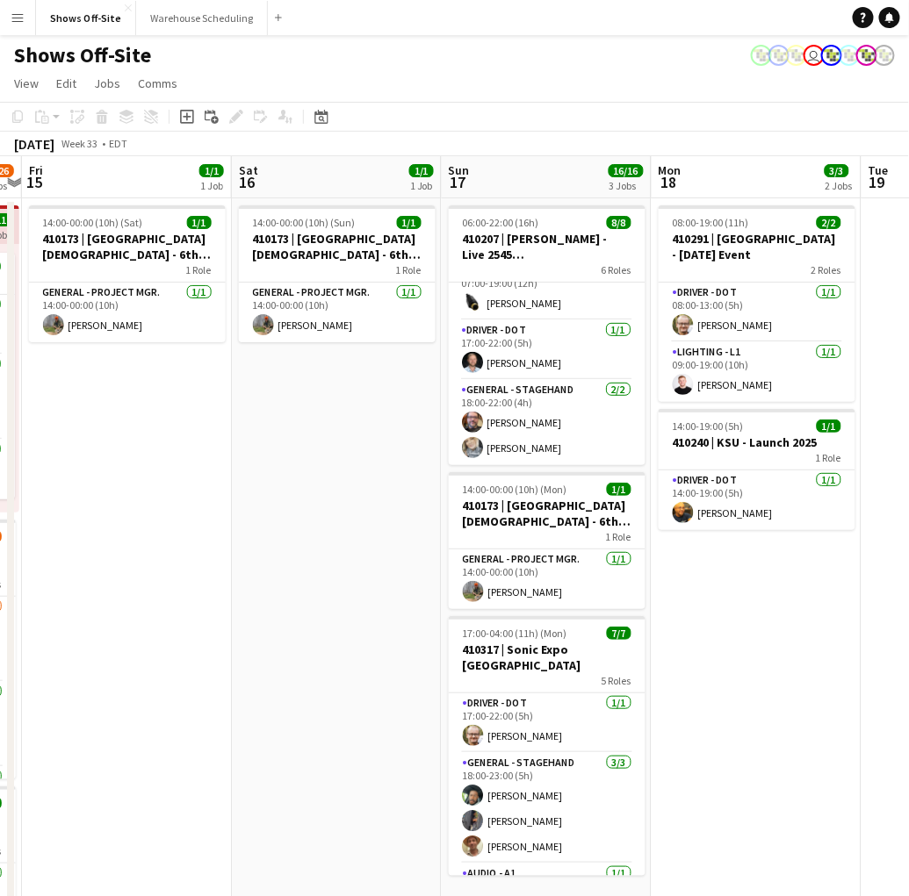
drag, startPoint x: 407, startPoint y: 596, endPoint x: 1064, endPoint y: 624, distance: 657.2
click at [908, 624] on html "Menu Boards Boards Boards All jobs Status Workforce Workforce My Workforce Recr…" at bounding box center [454, 721] width 909 height 1443
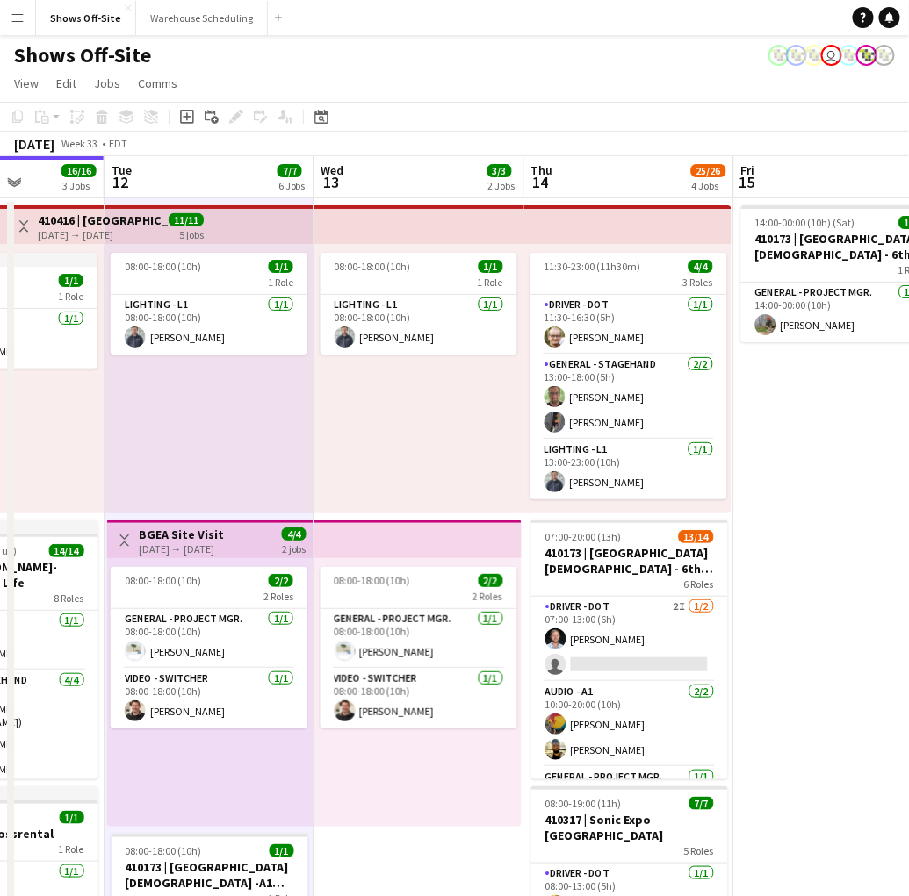
drag, startPoint x: 98, startPoint y: 549, endPoint x: 784, endPoint y: 566, distance: 685.8
click at [784, 566] on app-calendar-viewport "Sat 9 3/3 1 Job Sun 10 4/4 1 Job Mon 11 16/16 3 Jobs Tue 12 7/7 6 Jobs Wed 13 3…" at bounding box center [454, 799] width 909 height 1287
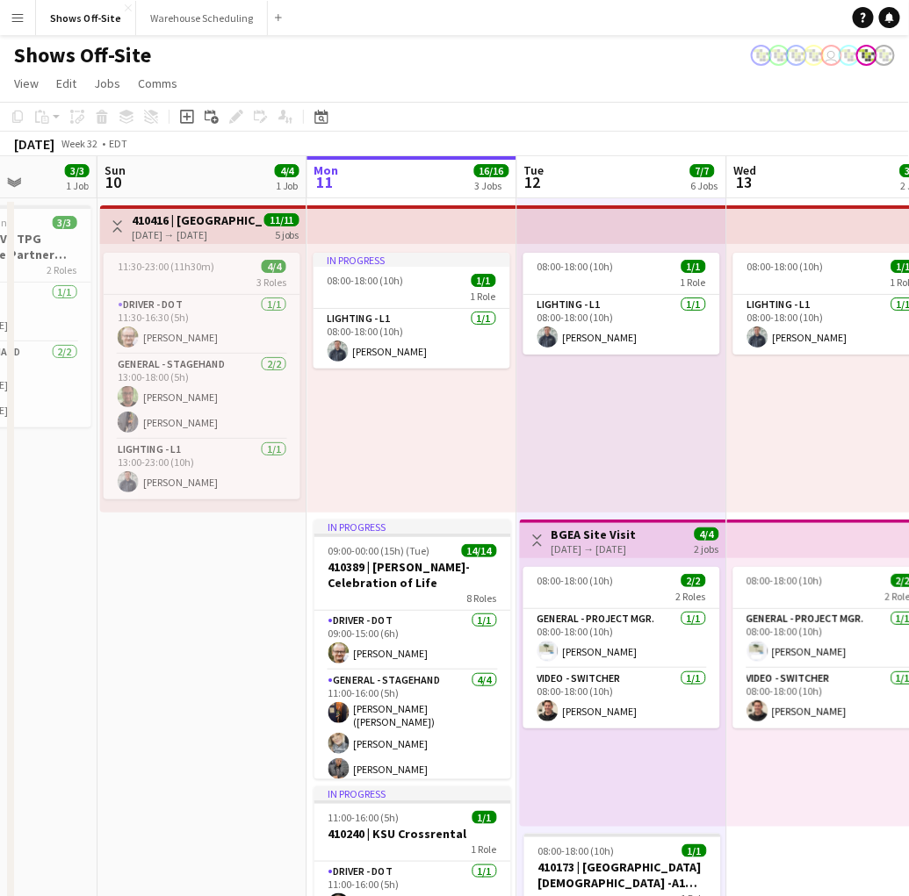
scroll to position [0, 534]
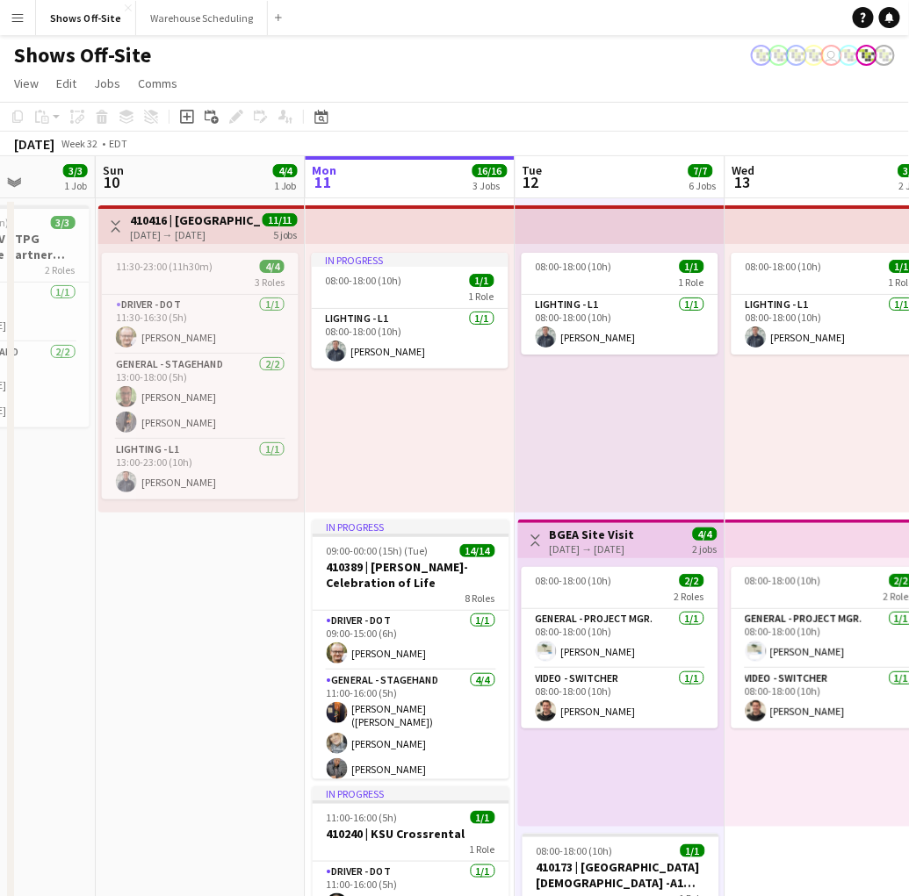
drag, startPoint x: 239, startPoint y: 445, endPoint x: 647, endPoint y: 464, distance: 408.6
click at [648, 464] on app-calendar-viewport "Thu 7 2/2 2 Jobs Fri 8 5/5 2 Jobs Sat 9 3/3 1 Job Sun 10 4/4 1 Job Mon 11 16/16…" at bounding box center [454, 799] width 909 height 1287
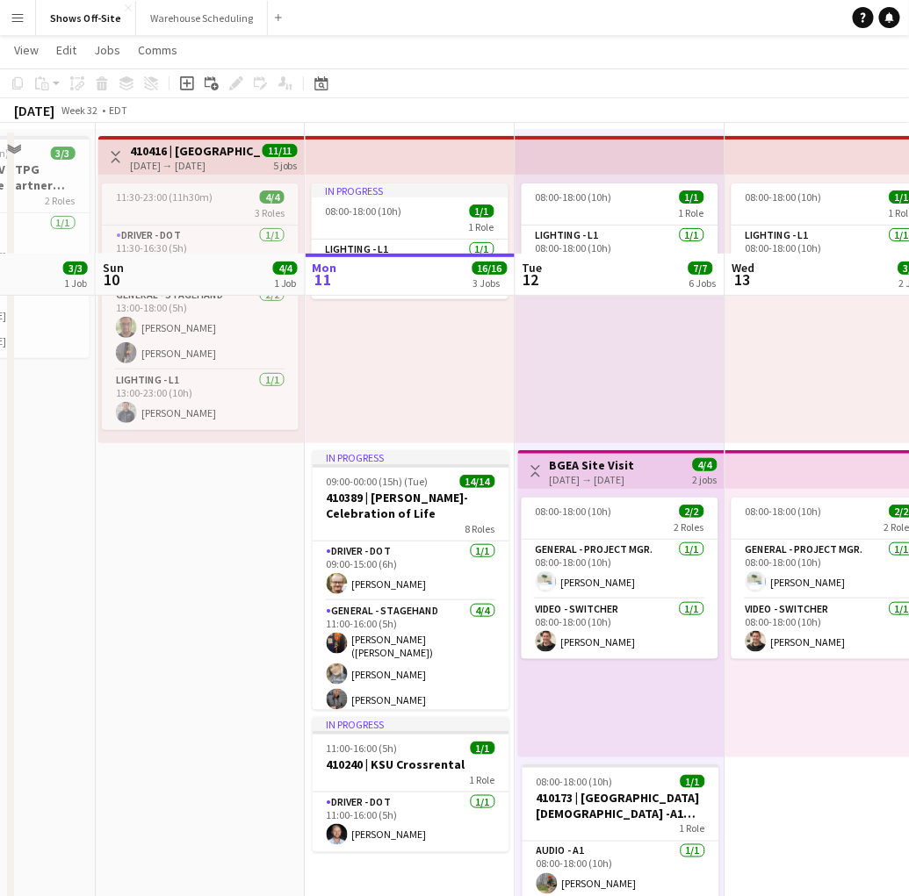
scroll to position [0, 0]
